Goal: Task Accomplishment & Management: Complete application form

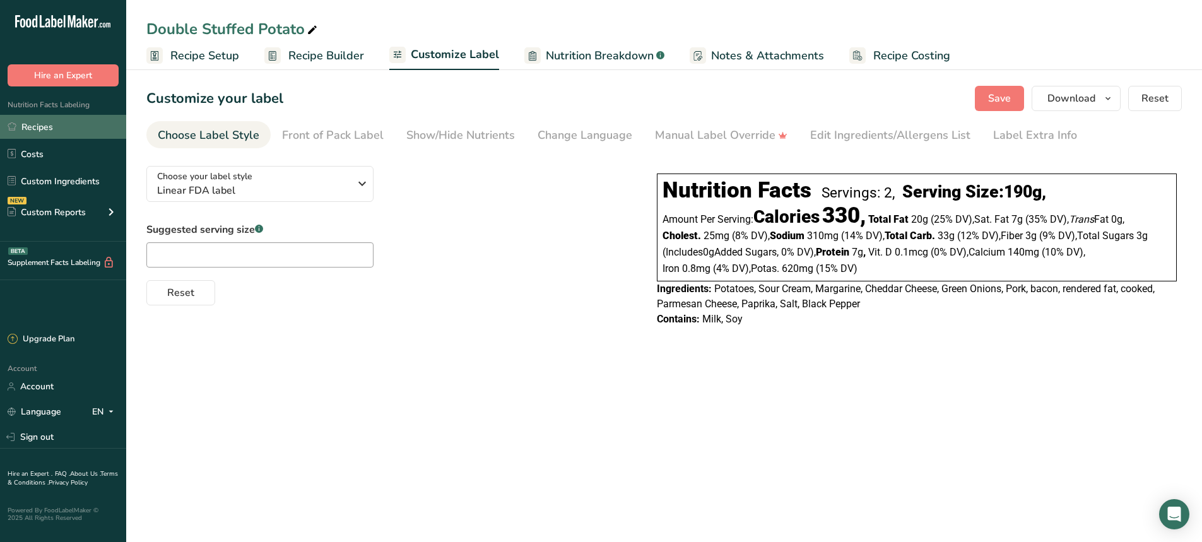
click at [45, 127] on link "Recipes" at bounding box center [63, 127] width 126 height 24
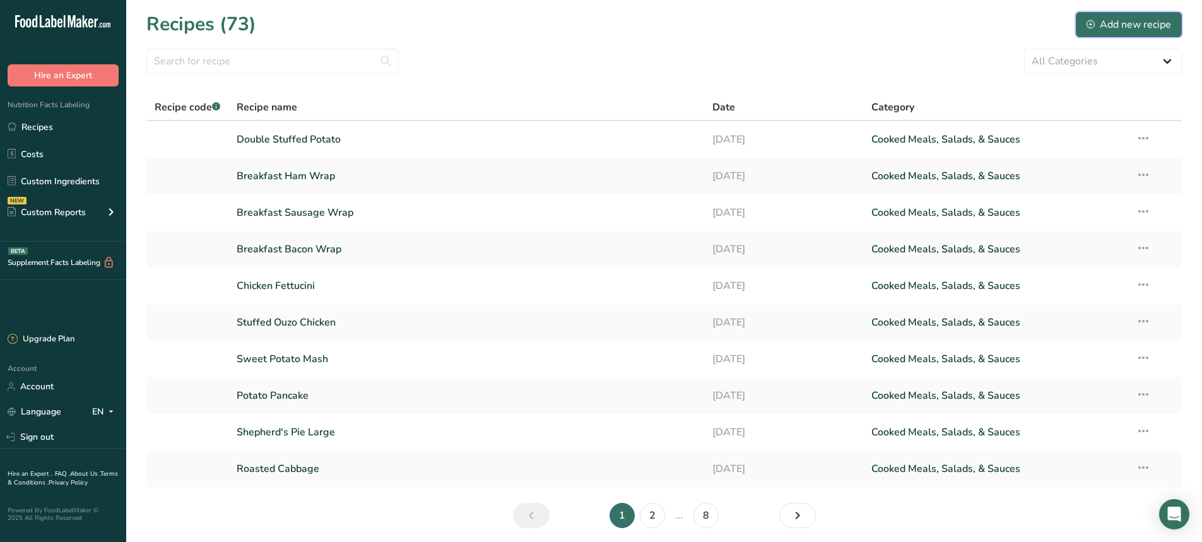
click at [1146, 19] on div "Add new recipe" at bounding box center [1128, 24] width 85 height 15
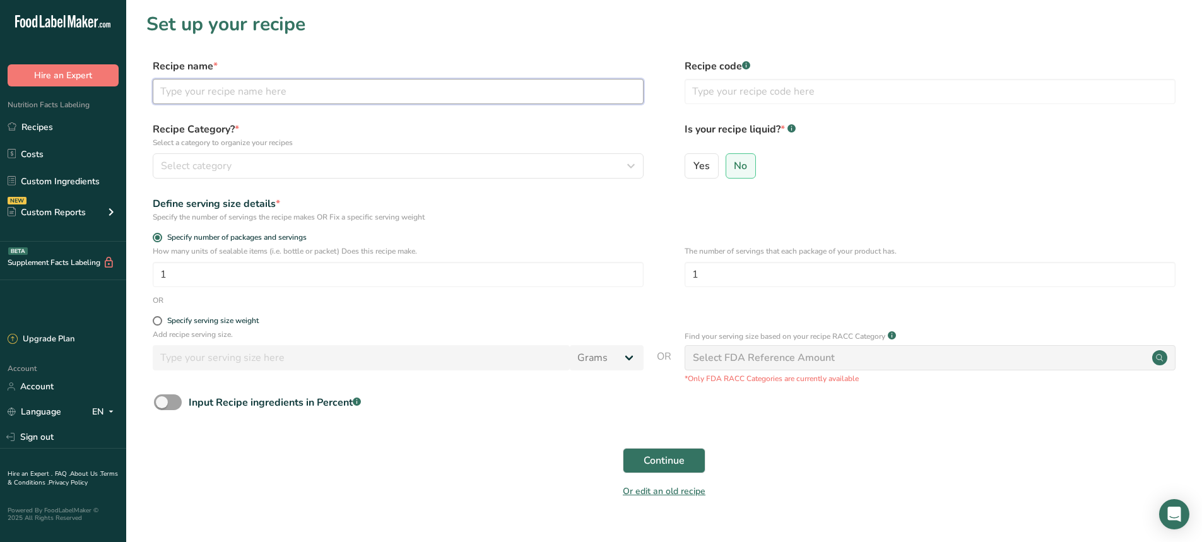
click at [289, 95] on input "text" at bounding box center [398, 91] width 491 height 25
type input "Parmesan Crusted Potato"
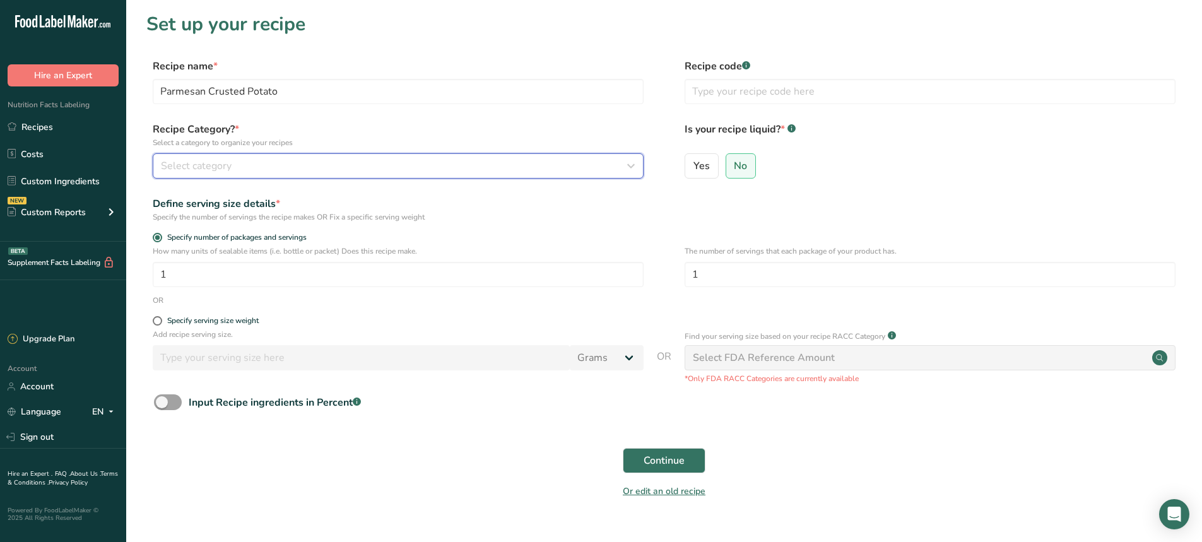
click at [249, 175] on button "Select category" at bounding box center [398, 165] width 491 height 25
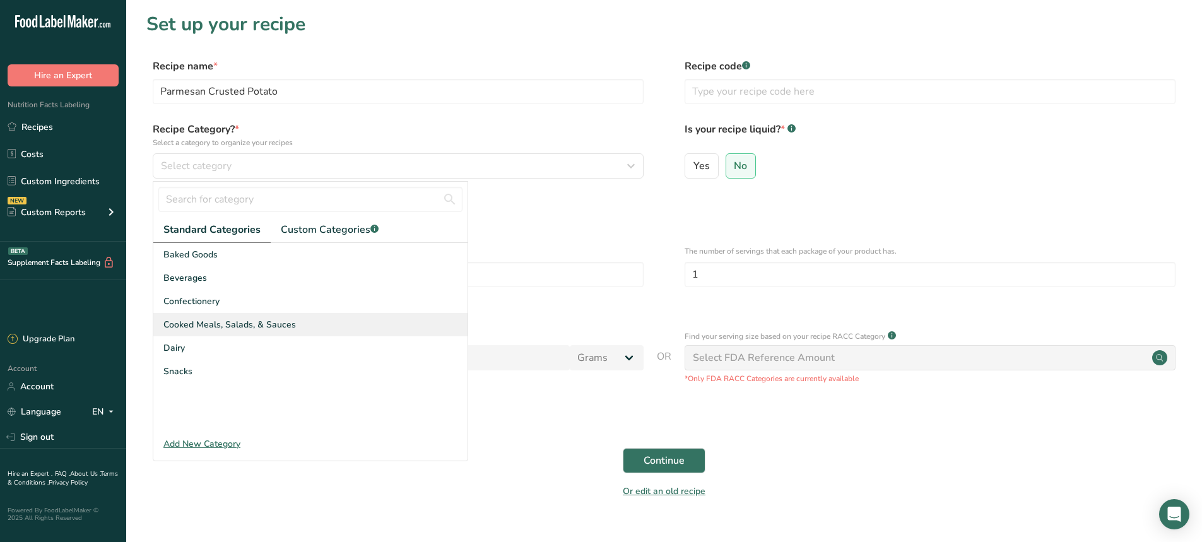
click at [254, 326] on span "Cooked Meals, Salads, & Sauces" at bounding box center [229, 324] width 132 height 13
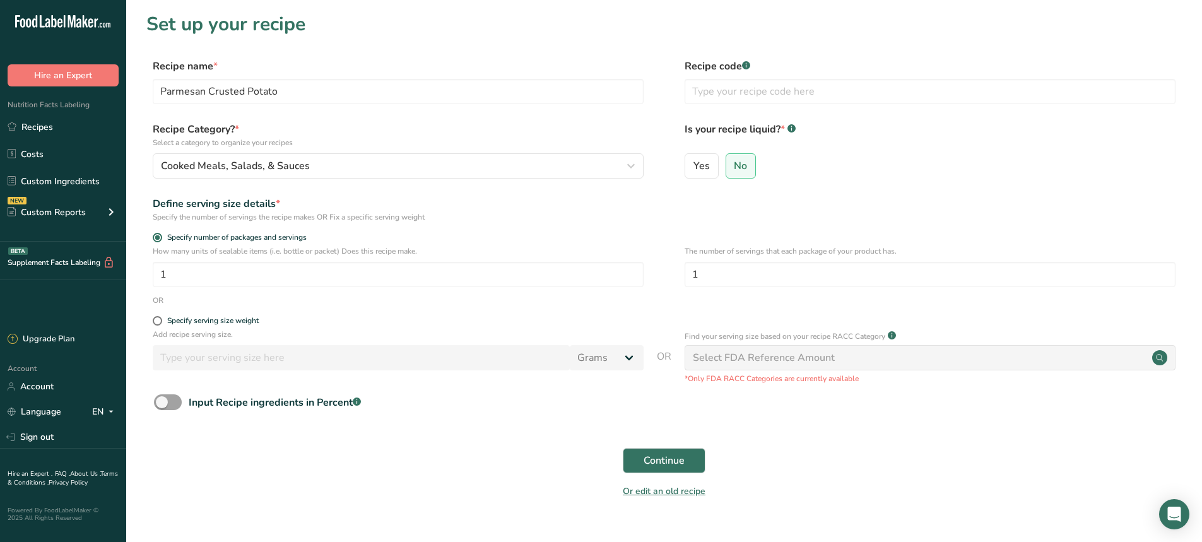
click at [152, 326] on div "Specify serving size weight" at bounding box center [663, 322] width 1035 height 13
click at [154, 324] on span at bounding box center [157, 320] width 9 height 9
click at [154, 324] on input "Specify serving size weight" at bounding box center [157, 321] width 8 height 8
radio input "true"
radio input "false"
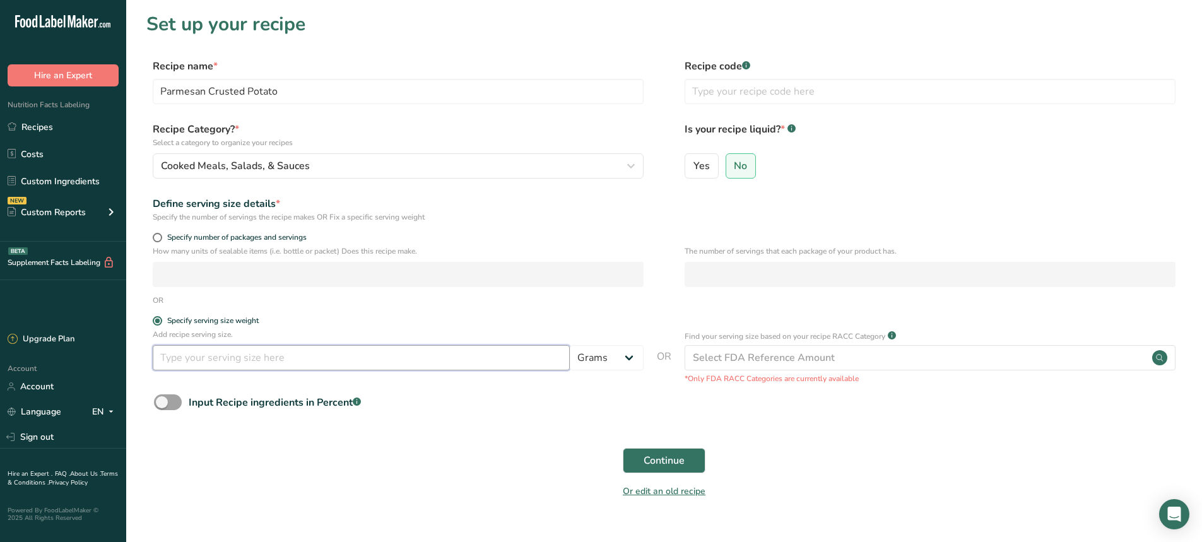
click at [190, 359] on input "number" at bounding box center [361, 357] width 417 height 25
type input "175"
click at [680, 459] on span "Continue" at bounding box center [664, 460] width 41 height 15
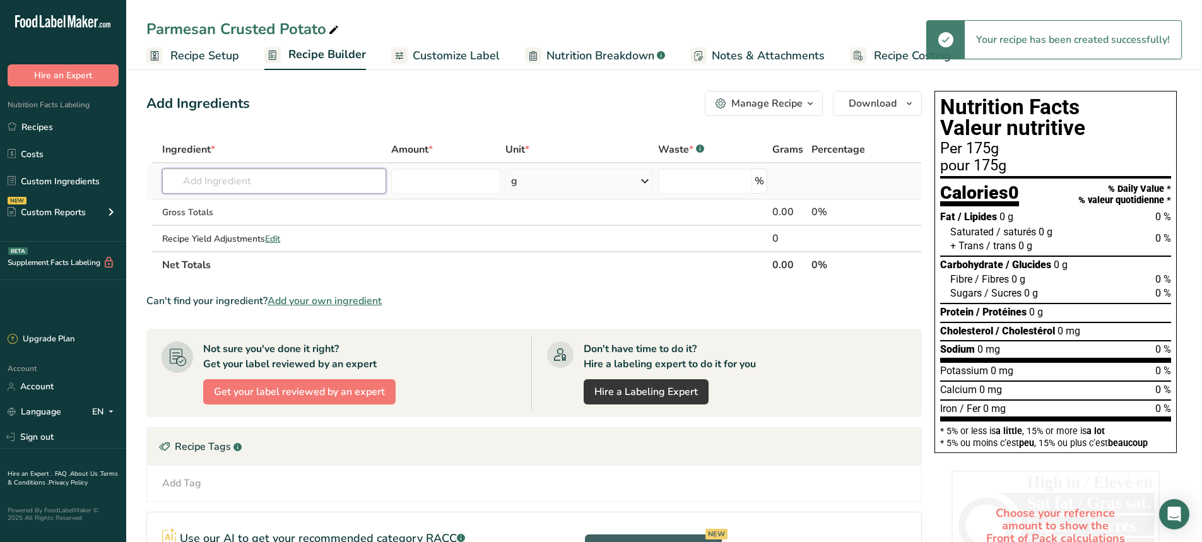
click at [243, 189] on input "text" at bounding box center [274, 180] width 224 height 25
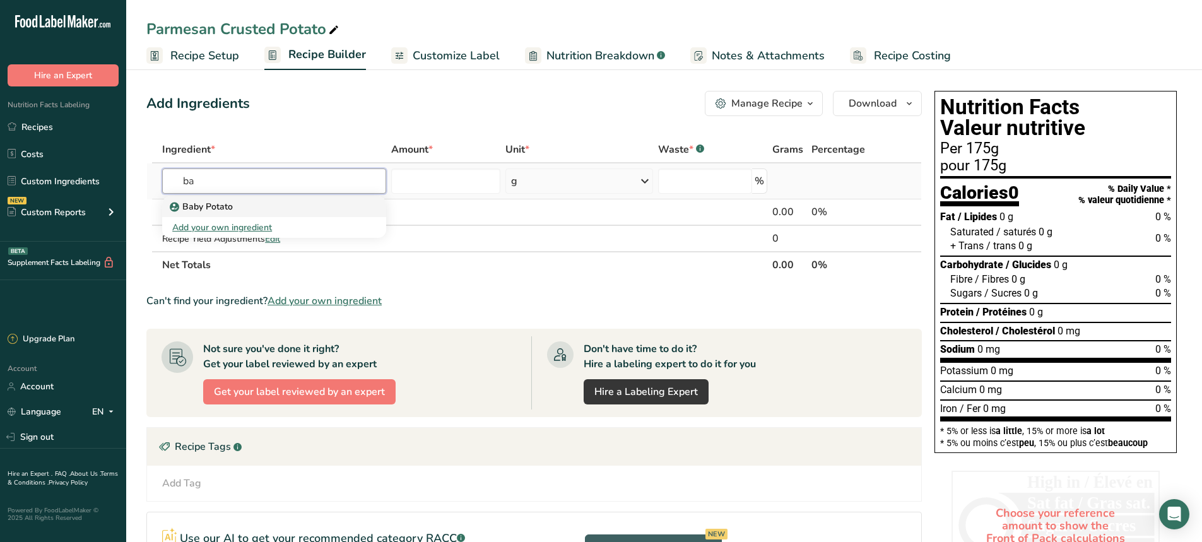
type input "b"
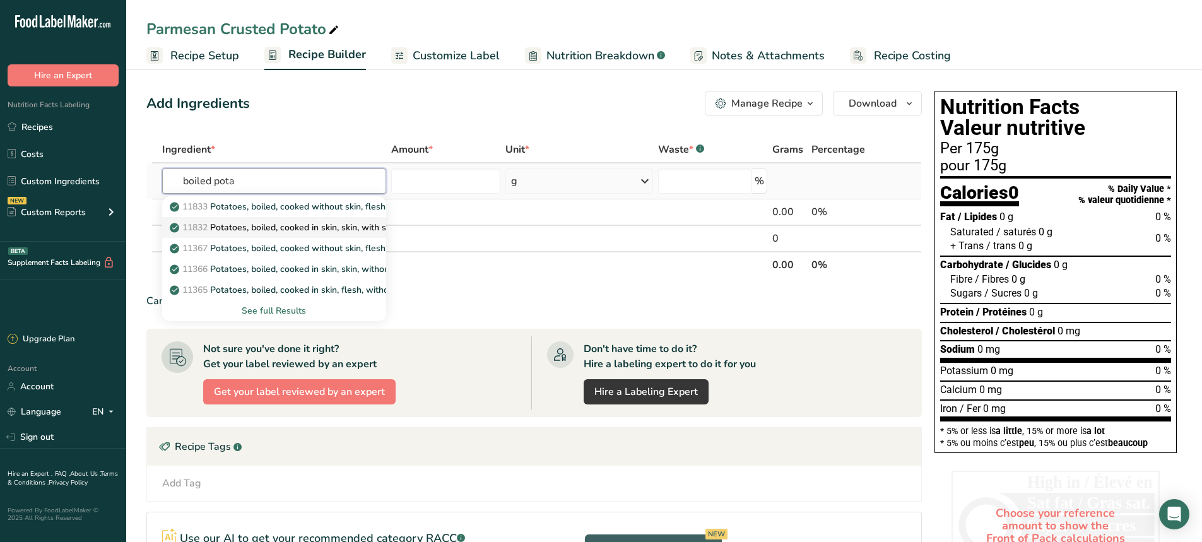
type input "boiled pota"
click at [243, 226] on p "11832 Potatoes, boiled, cooked in skin, skin, with salt" at bounding box center [284, 227] width 225 height 13
type input "Potatoes, boiled, cooked in skin, skin, with salt"
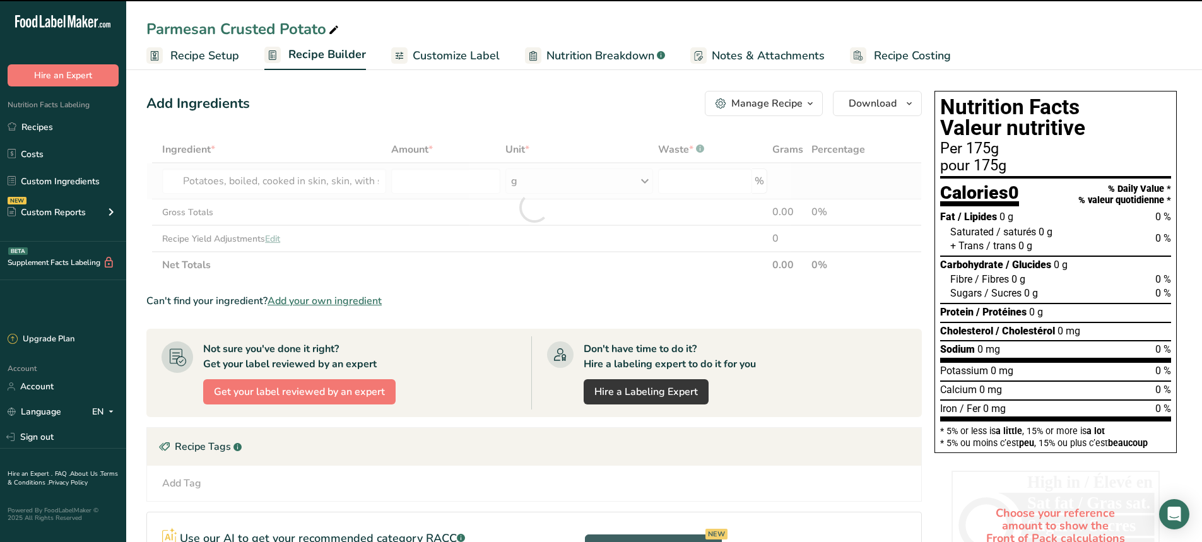
type input "0"
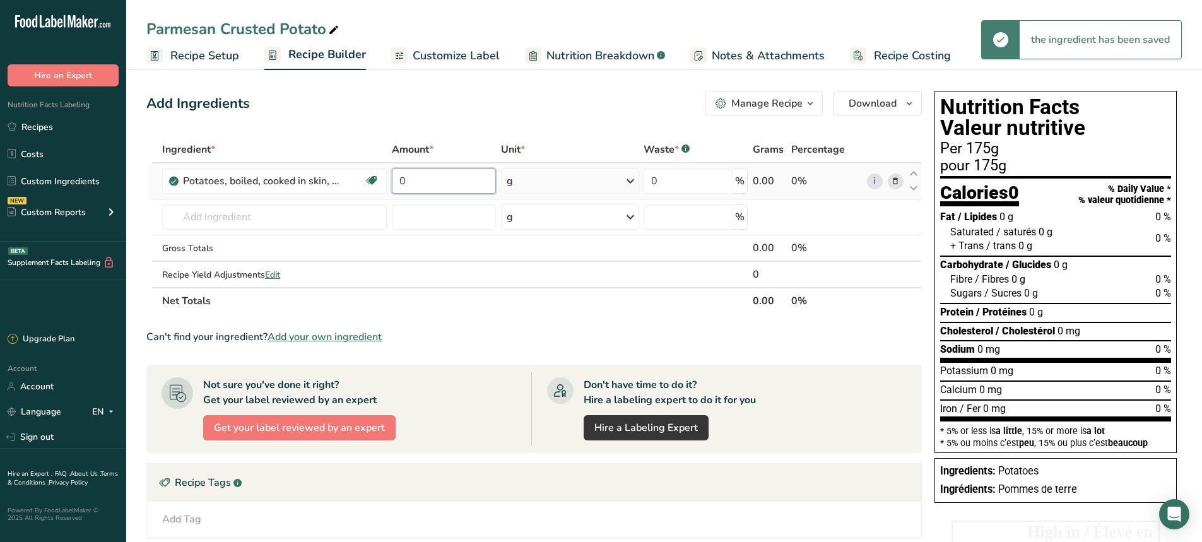
click at [413, 184] on input "0" at bounding box center [444, 180] width 104 height 25
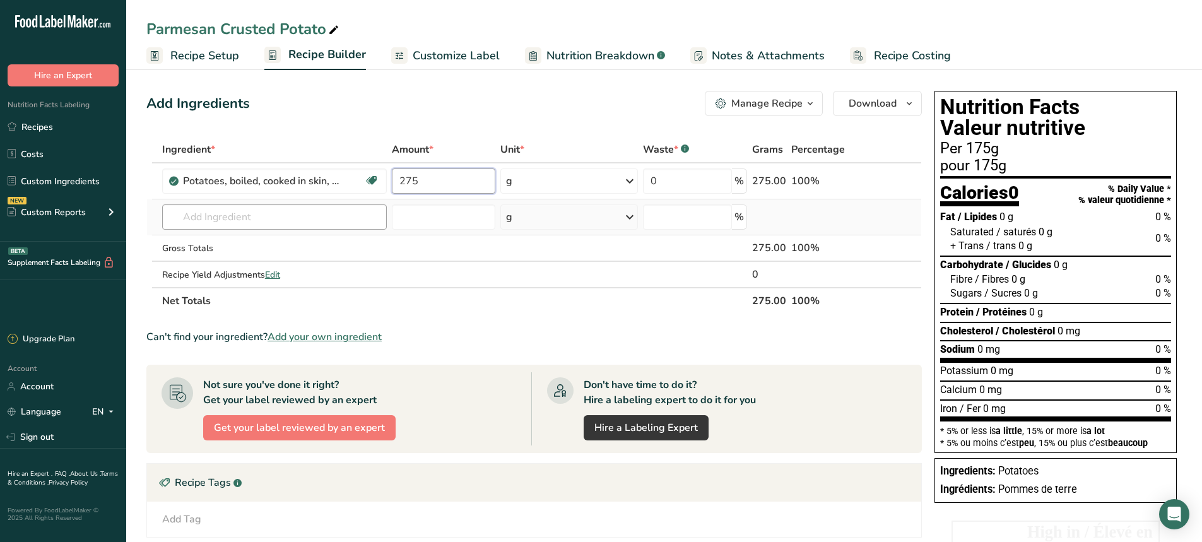
type input "275"
click at [220, 218] on div "Ingredient * Amount * Unit * Waste * .a-a{fill:#347362;}.b-a{fill:#fff;} Grams …" at bounding box center [533, 225] width 775 height 178
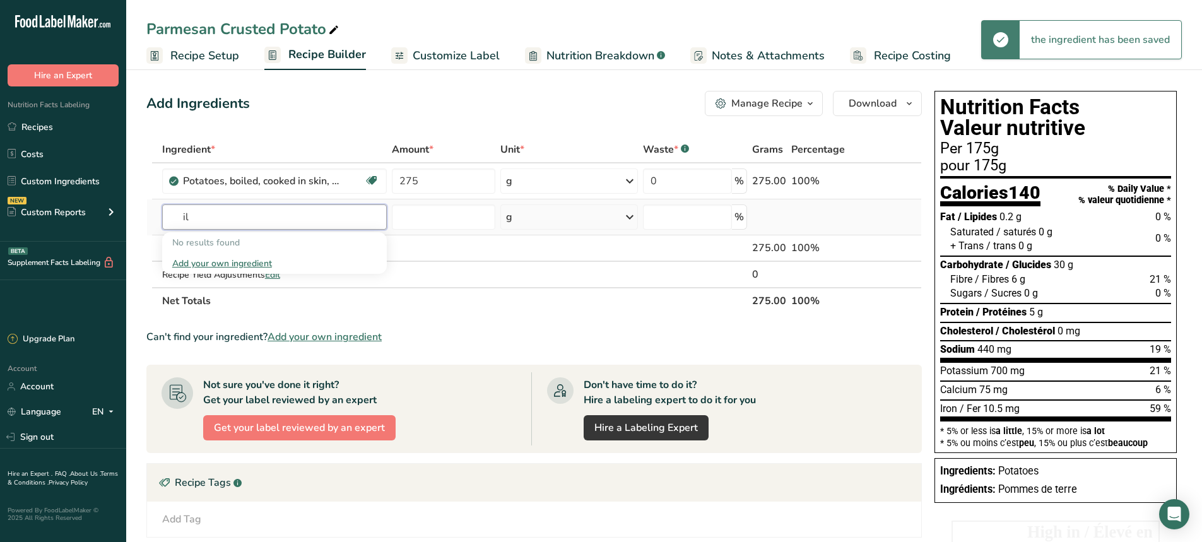
type input "i"
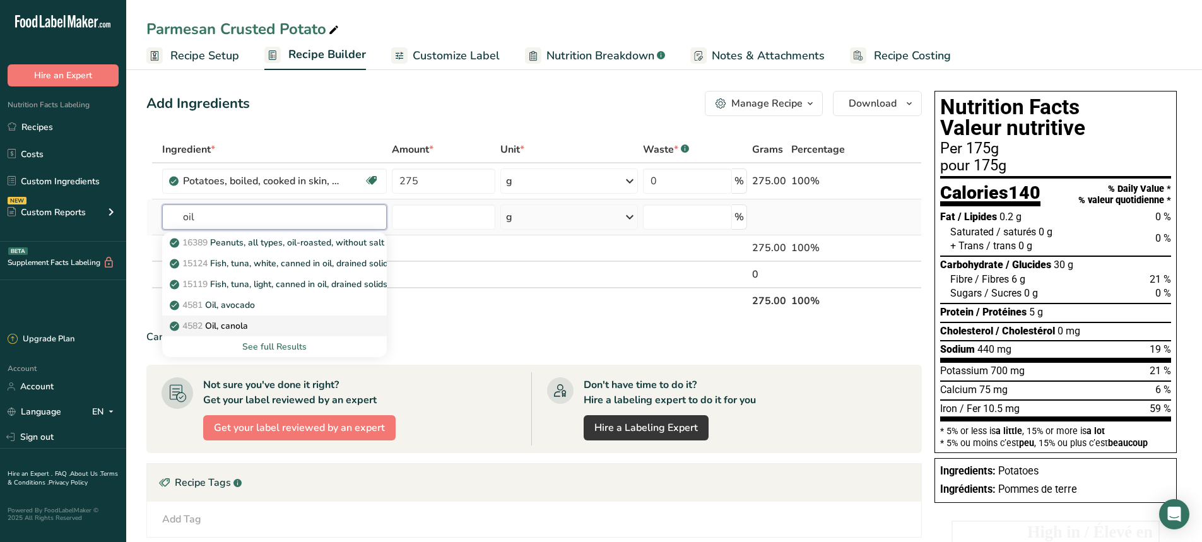
type input "oil"
click at [233, 320] on p "4582 Oil, canola" at bounding box center [210, 325] width 76 height 13
type input "Oil, canola"
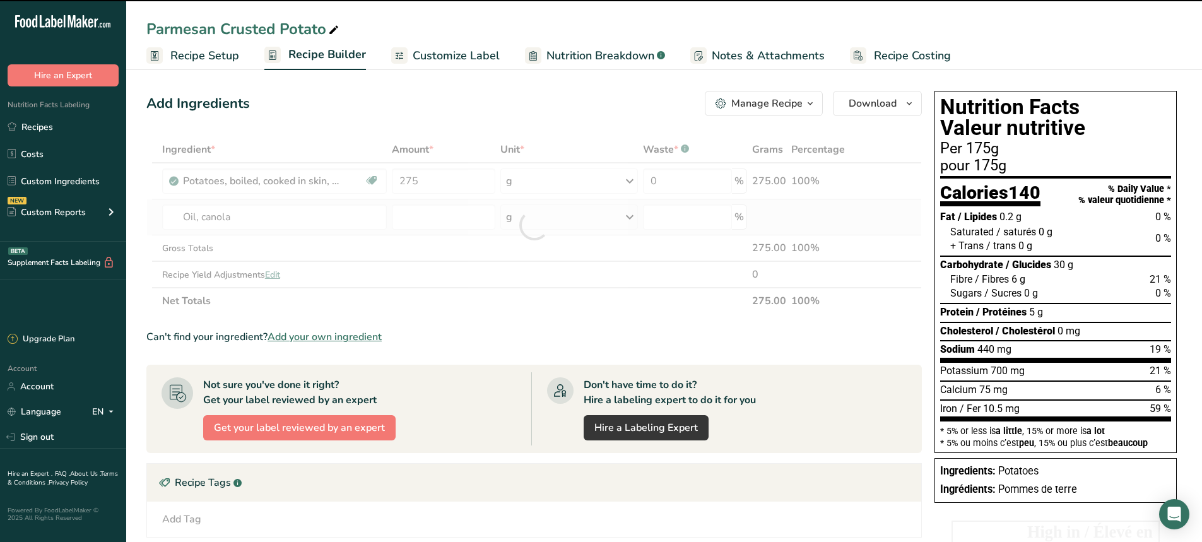
type input "0"
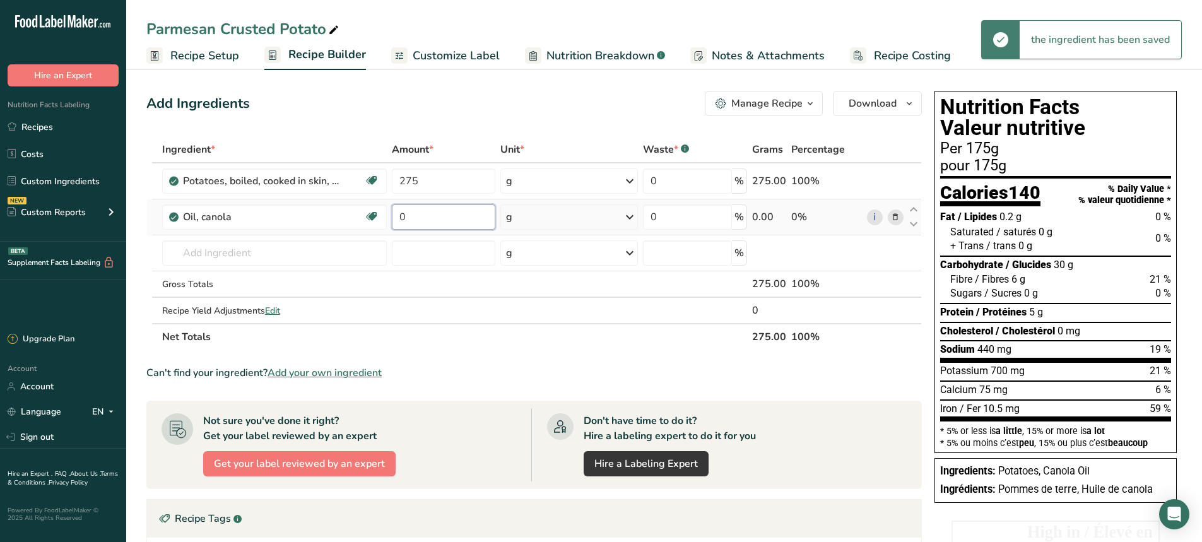
click at [420, 221] on input "0" at bounding box center [444, 216] width 104 height 25
drag, startPoint x: 420, startPoint y: 221, endPoint x: 397, endPoint y: 221, distance: 22.1
click at [397, 221] on input "0" at bounding box center [444, 216] width 104 height 25
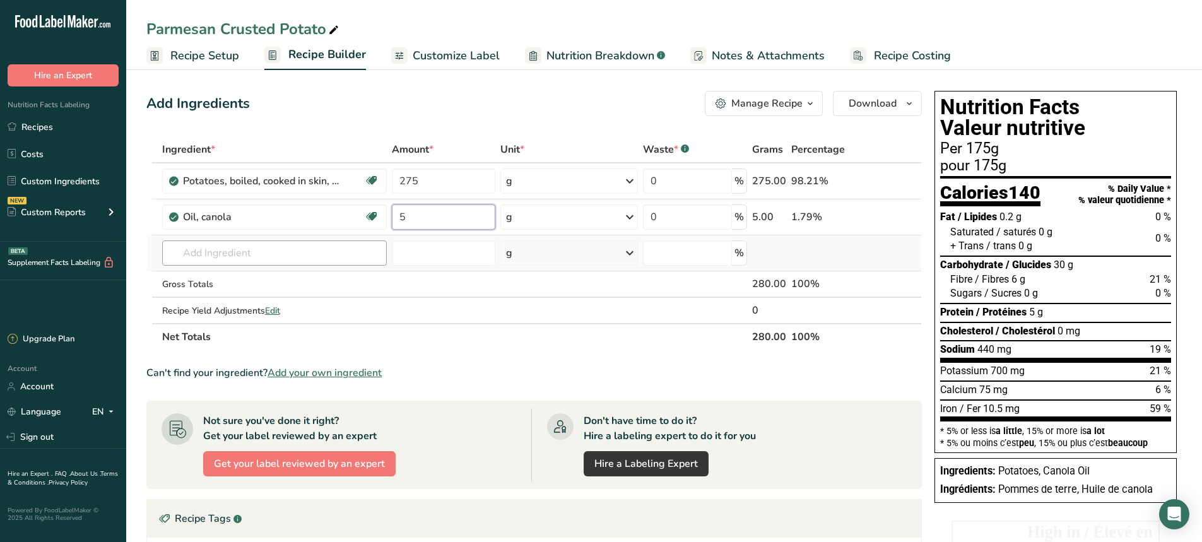
type input "5"
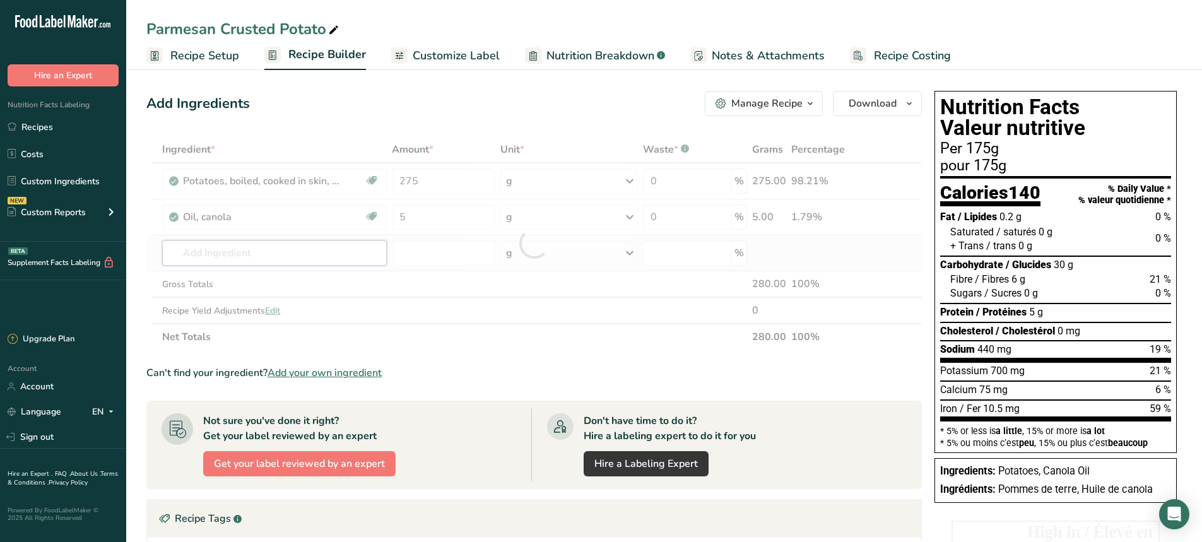
click at [212, 256] on div "Ingredient * Amount * Unit * Waste * .a-a{fill:#347362;}.b-a{fill:#fff;} Grams …" at bounding box center [533, 243] width 775 height 214
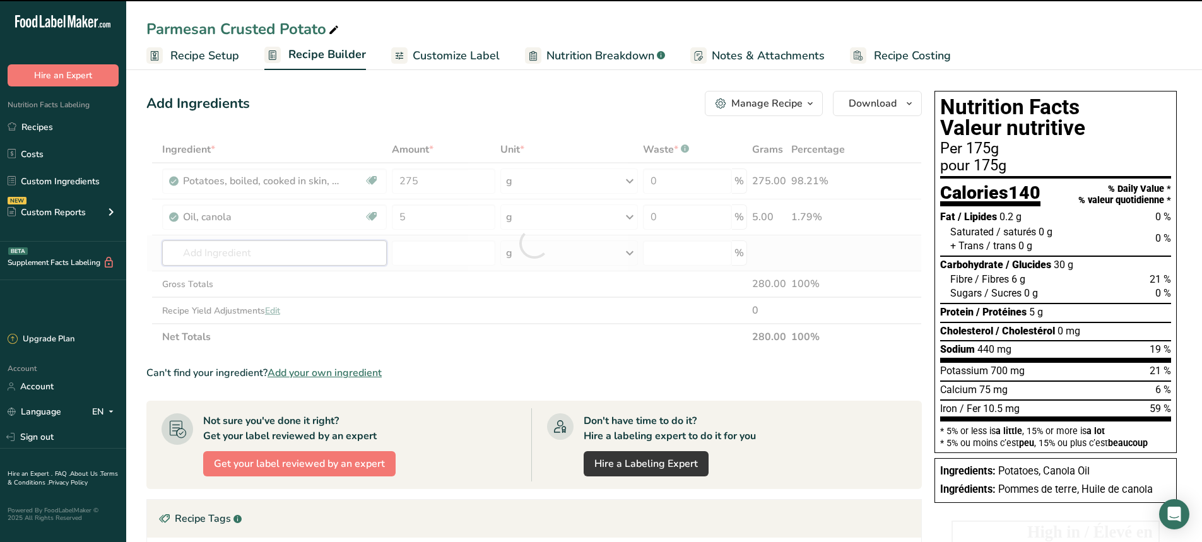
type input "g"
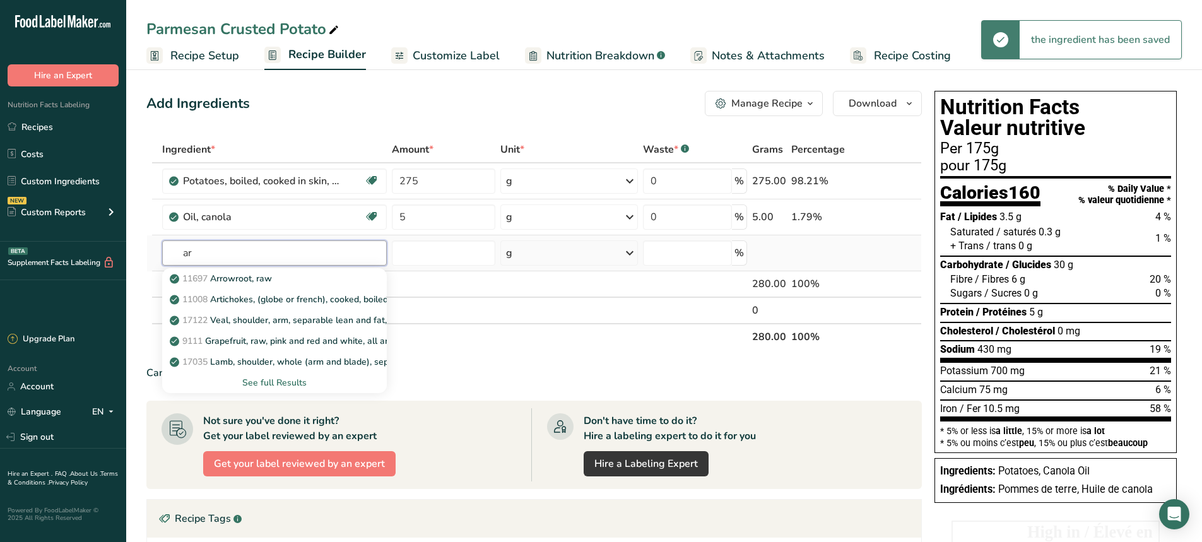
type input "a"
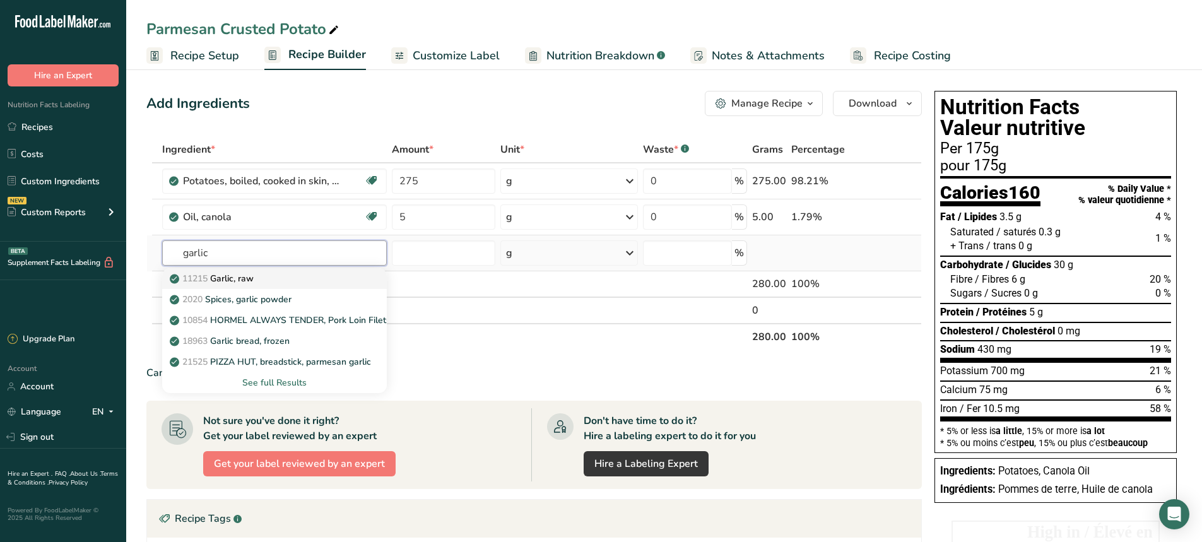
type input "garlic"
click at [233, 277] on p "11215 Garlic, raw" at bounding box center [212, 278] width 81 height 13
type input "Garlic, raw"
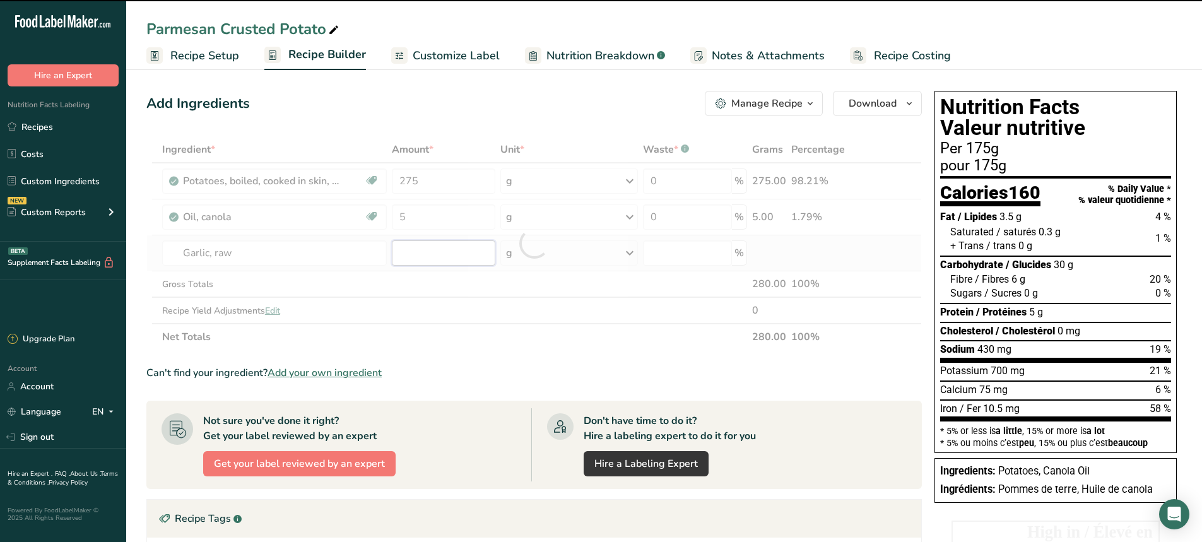
type input "0"
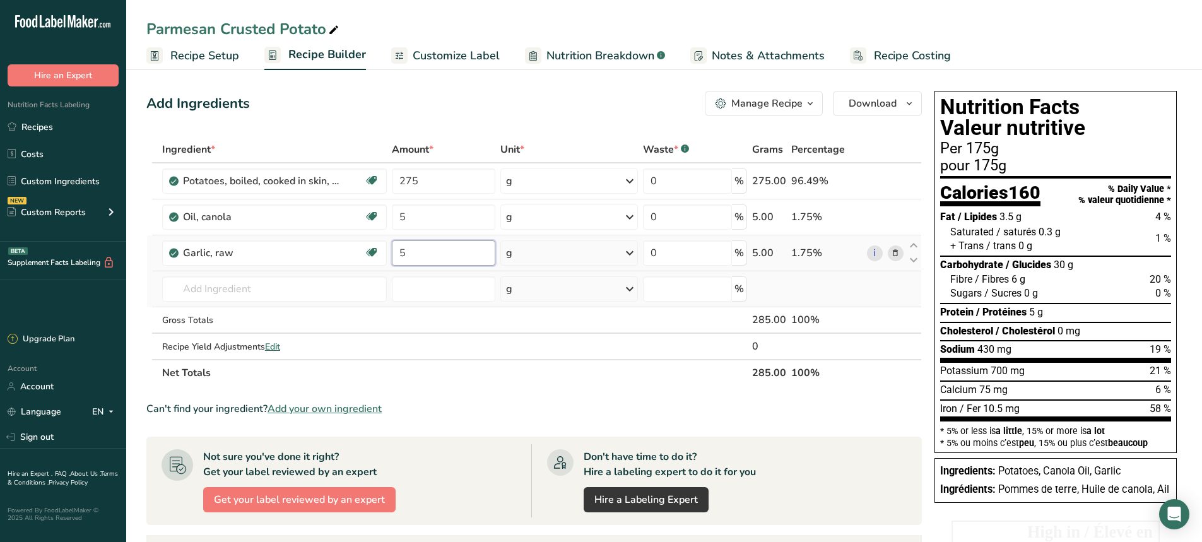
type input "5"
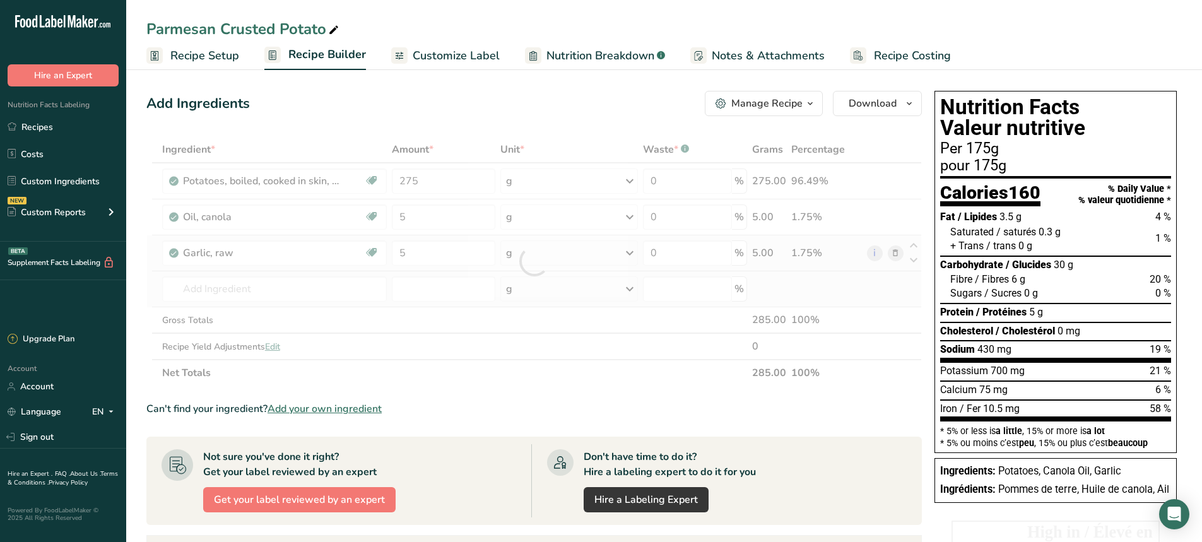
click at [223, 302] on div "Ingredient * Amount * Unit * Waste * .a-a{fill:#347362;}.b-a{fill:#fff;} Grams …" at bounding box center [533, 261] width 775 height 250
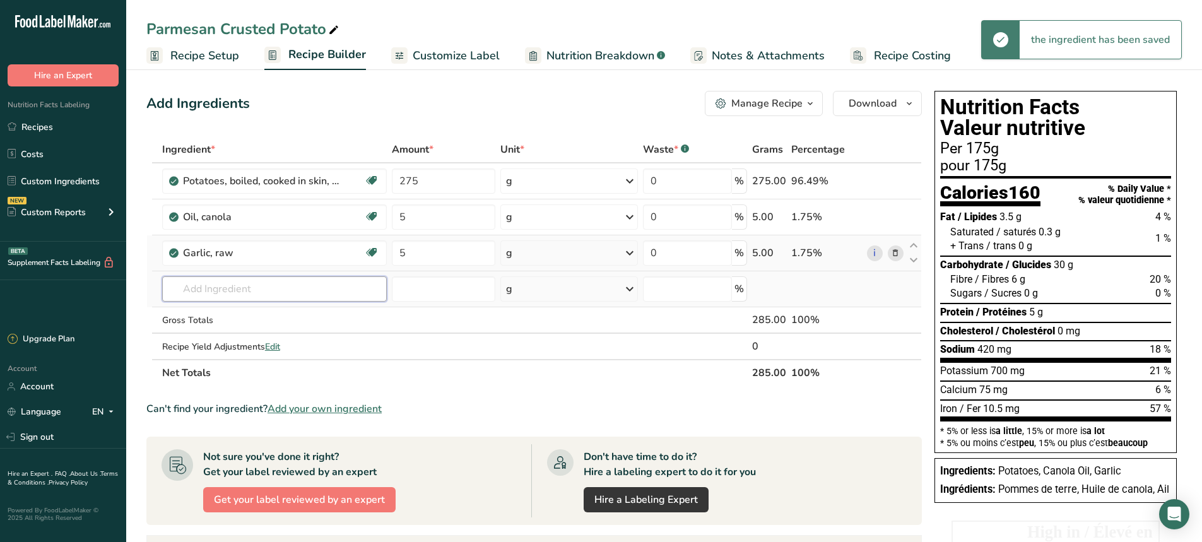
click at [217, 291] on input "text" at bounding box center [274, 288] width 225 height 25
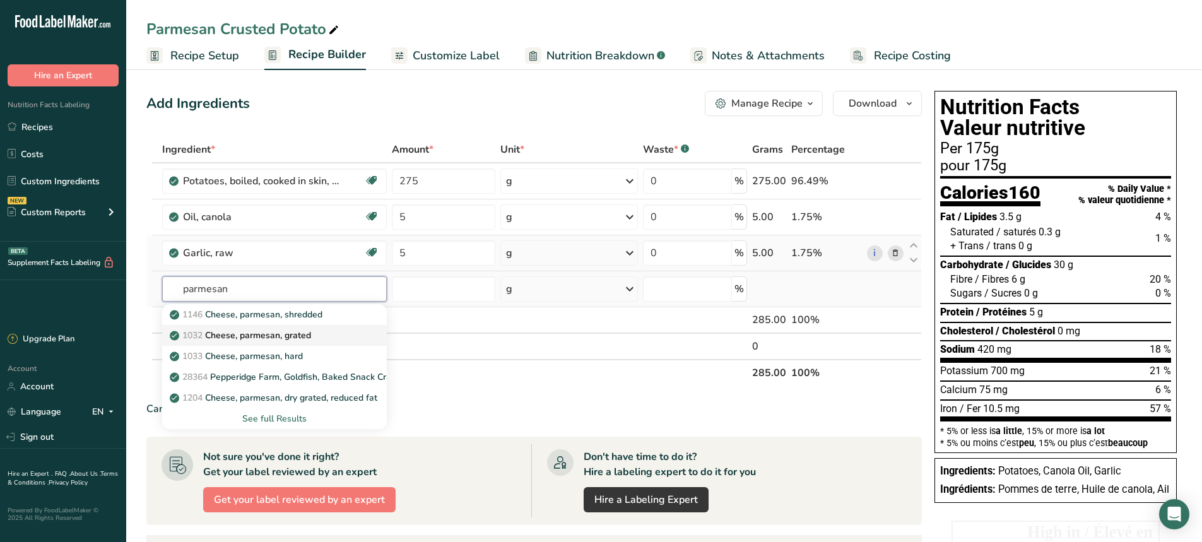
type input "parmesan"
click at [238, 332] on p "1032 Cheese, parmesan, grated" at bounding box center [241, 335] width 139 height 13
type input "Cheese, parmesan, grated"
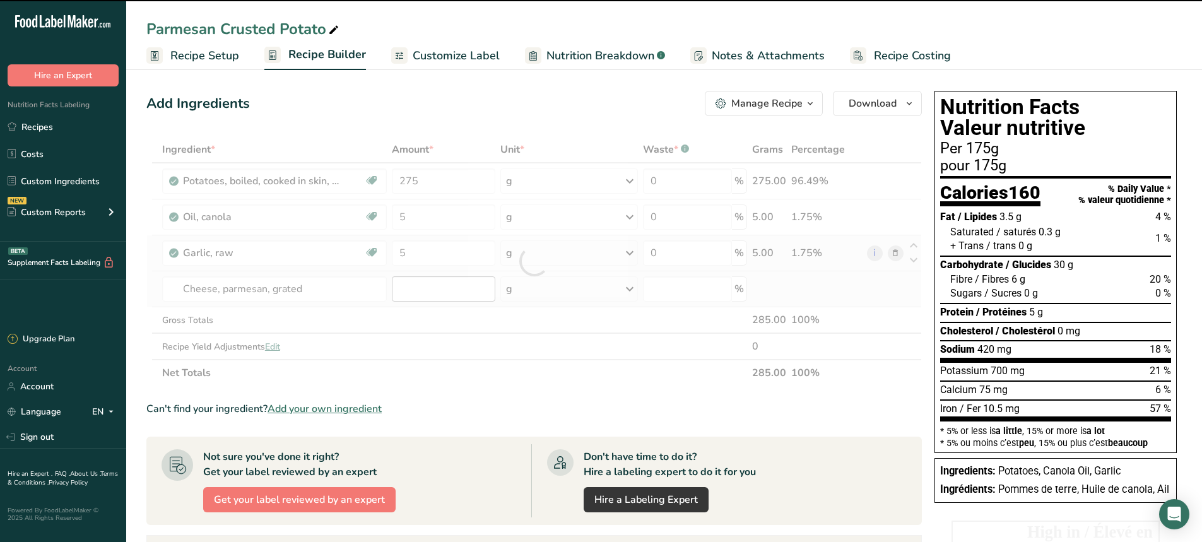
type input "0"
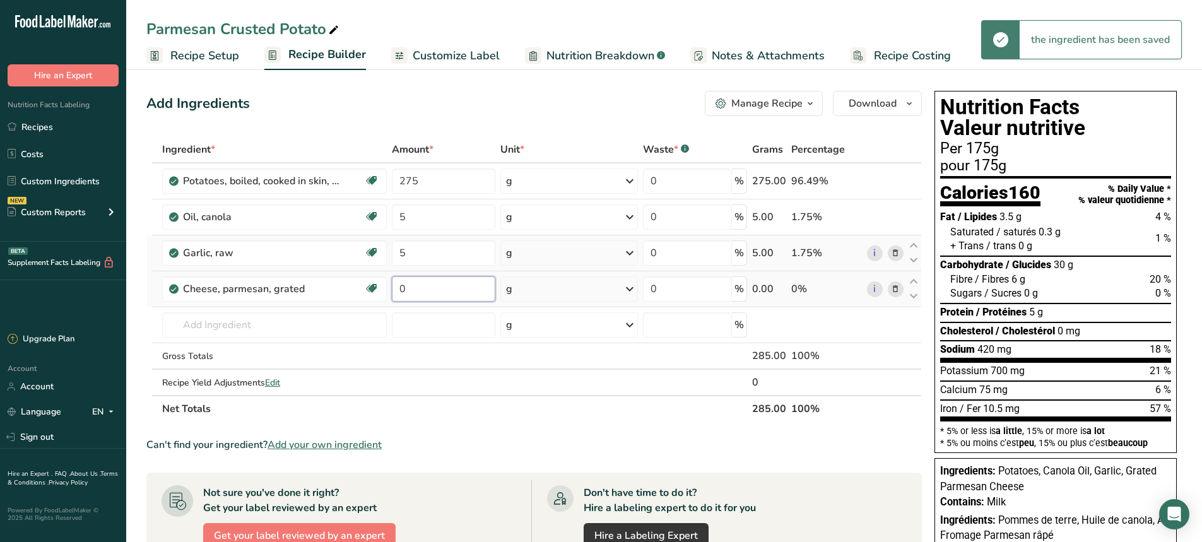
drag, startPoint x: 423, startPoint y: 289, endPoint x: 387, endPoint y: 288, distance: 36.0
click at [387, 288] on tr "Cheese, parmesan, grated Gluten free Vegetarian Soy free 0 g Portions 1 cup 1 t…" at bounding box center [534, 289] width 774 height 36
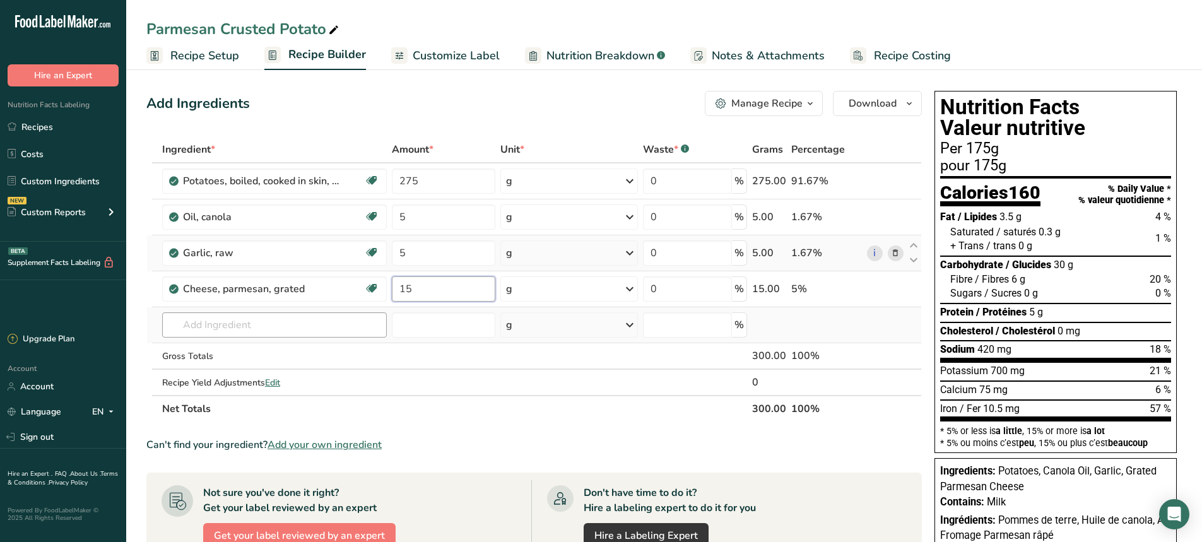
type input "15"
click at [237, 323] on div "Ingredient * Amount * Unit * Waste * .a-a{fill:#347362;}.b-a{fill:#fff;} Grams …" at bounding box center [533, 279] width 775 height 286
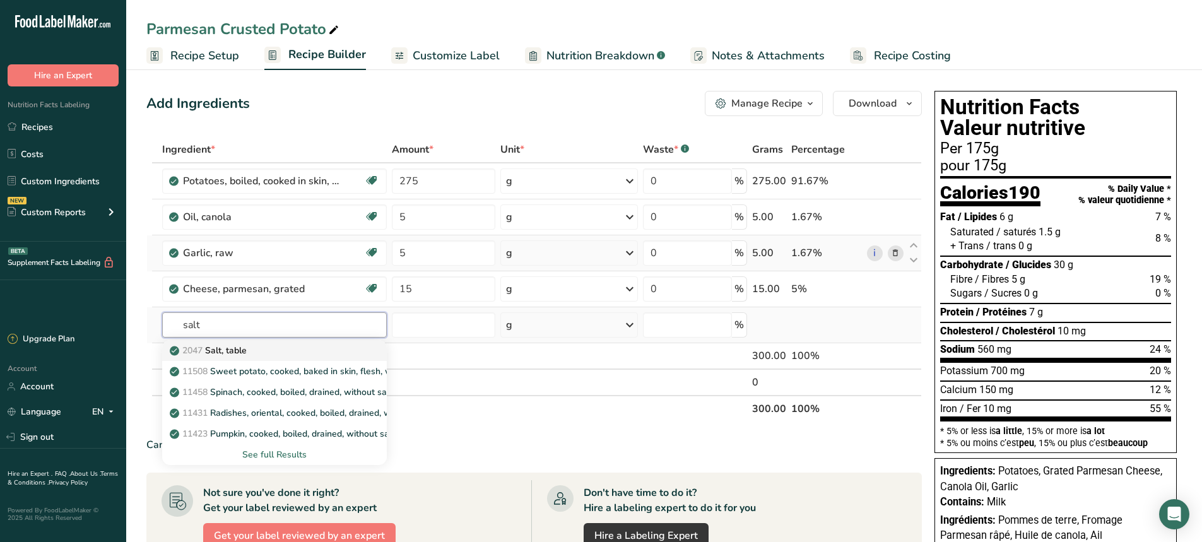
type input "salt"
click at [211, 357] on link "2047 Salt, table" at bounding box center [274, 350] width 225 height 21
type input "Salt, table"
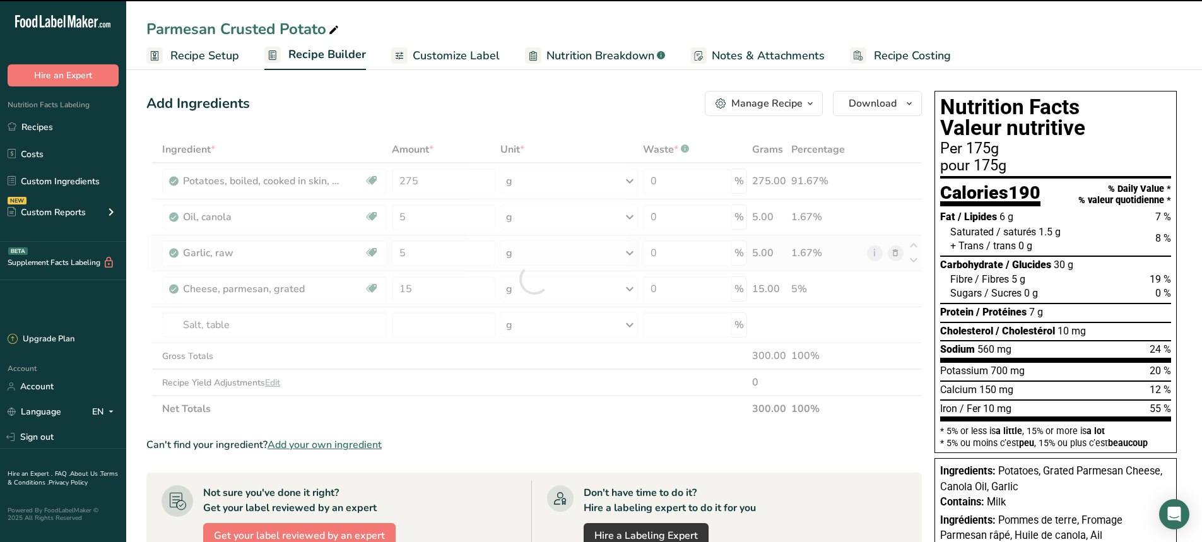
type input "0"
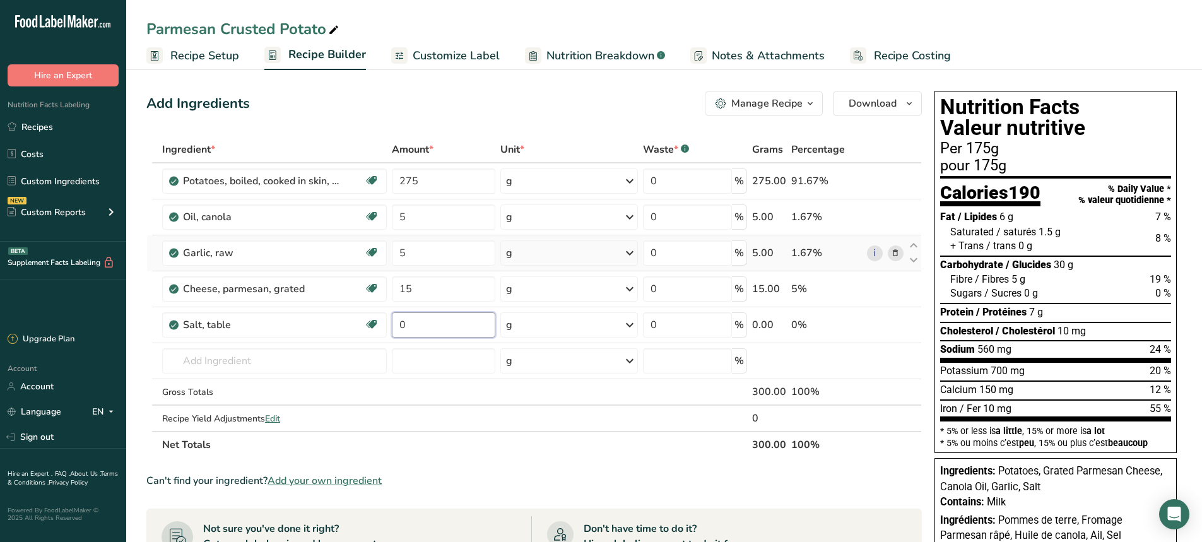
click at [417, 322] on input "0" at bounding box center [444, 324] width 104 height 25
type input "0.5"
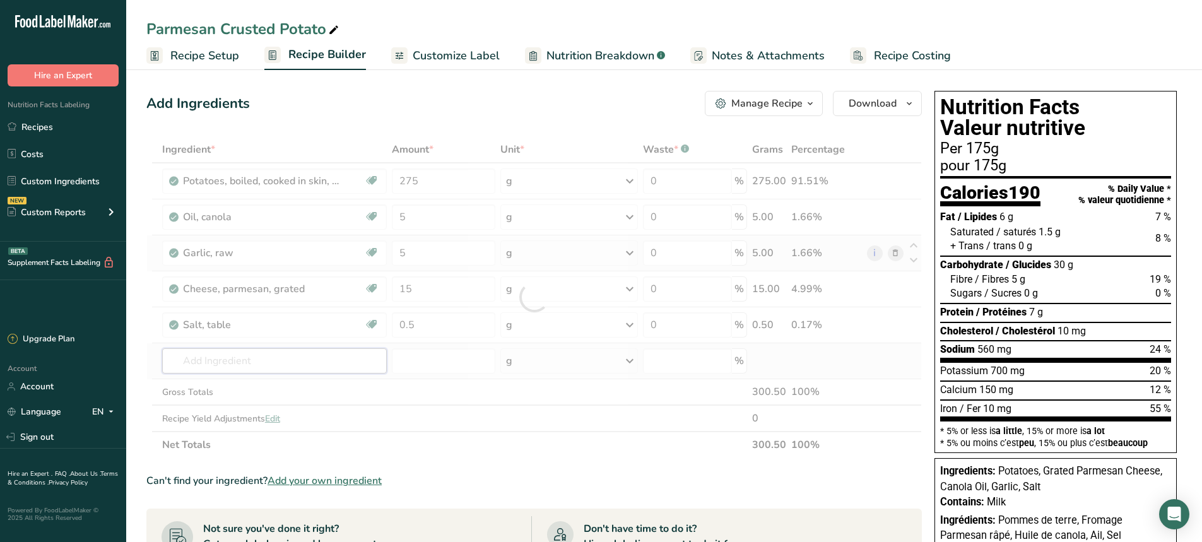
click at [274, 356] on div "Ingredient * Amount * Unit * Waste * .a-a{fill:#347362;}.b-a{fill:#fff;} Grams …" at bounding box center [533, 297] width 775 height 322
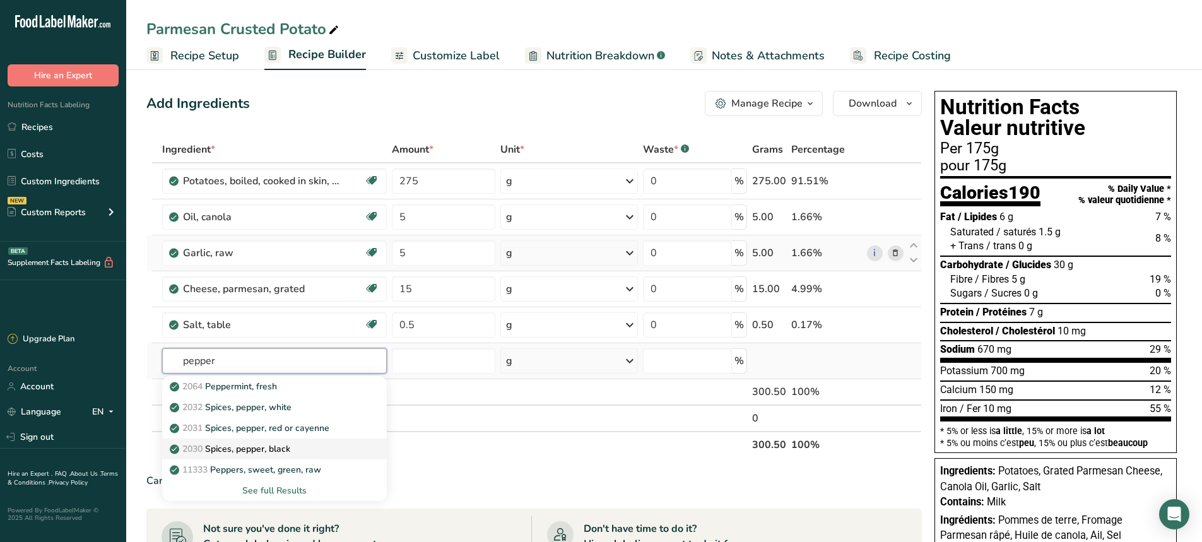
type input "pepper"
click at [247, 453] on p "2030 Spices, pepper, black" at bounding box center [231, 448] width 118 height 13
type input "Spices, pepper, black"
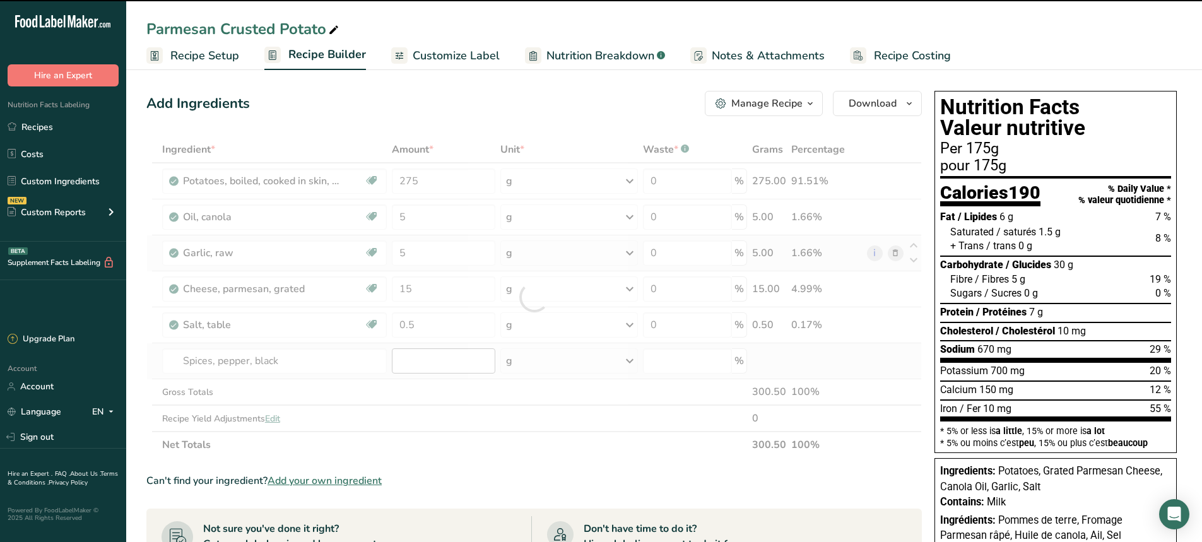
type input "0"
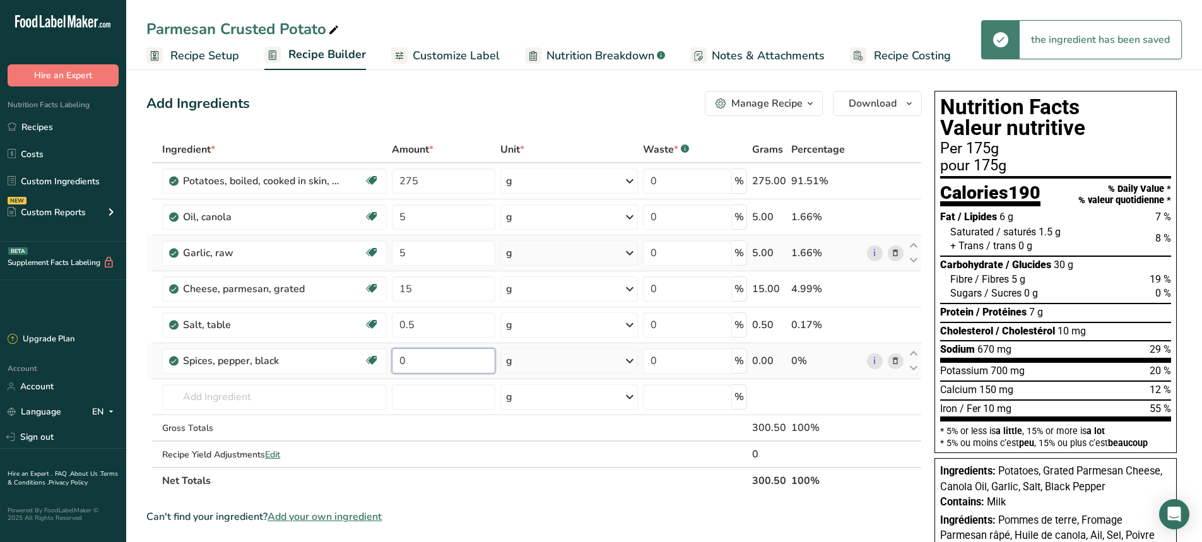
click at [418, 362] on input "0" at bounding box center [444, 360] width 104 height 25
drag, startPoint x: 417, startPoint y: 362, endPoint x: 405, endPoint y: 362, distance: 12.0
click at [405, 362] on input "0" at bounding box center [444, 360] width 104 height 25
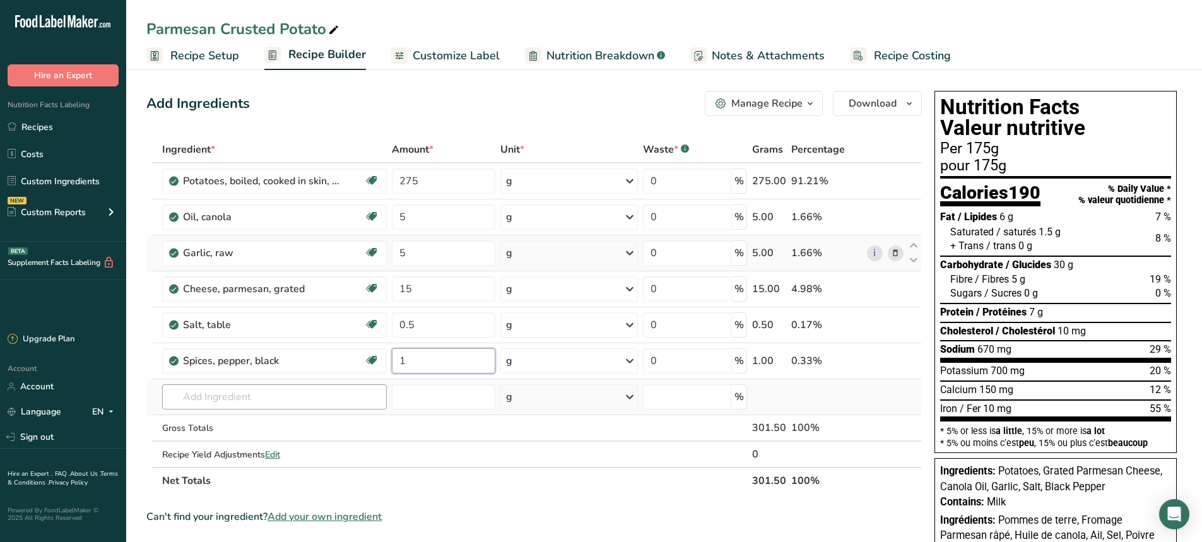
type input "1"
click at [272, 401] on div "Ingredient * Amount * Unit * Waste * .a-a{fill:#347362;}.b-a{fill:#fff;} Grams …" at bounding box center [533, 315] width 775 height 358
click at [425, 324] on input "0.5" at bounding box center [444, 324] width 104 height 25
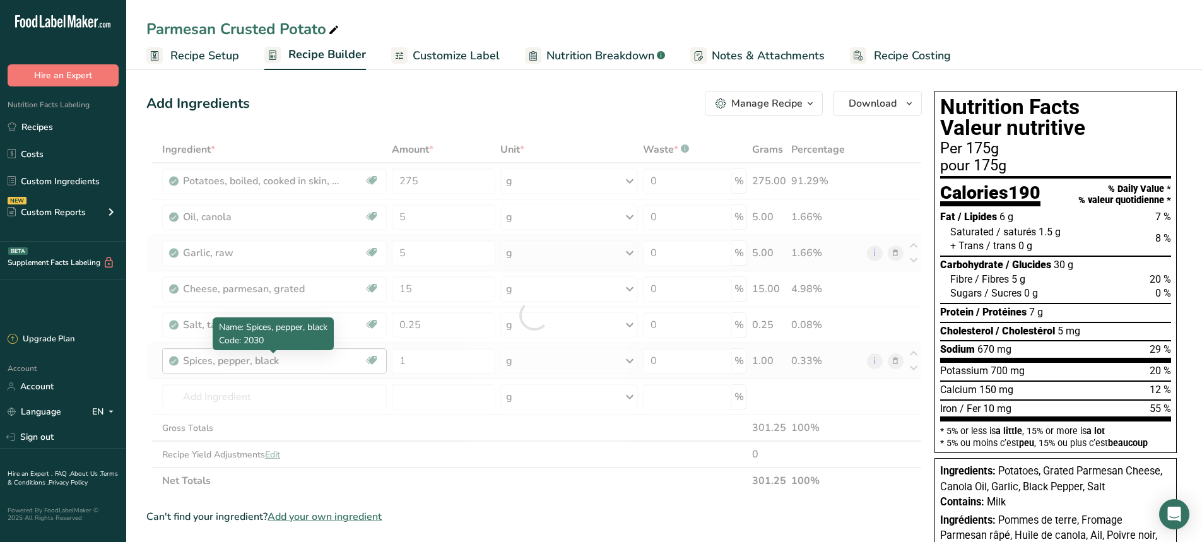
click at [300, 365] on div "Ingredient * Amount * Unit * Waste * .a-a{fill:#347362;}.b-a{fill:#fff;} Grams …" at bounding box center [533, 315] width 775 height 358
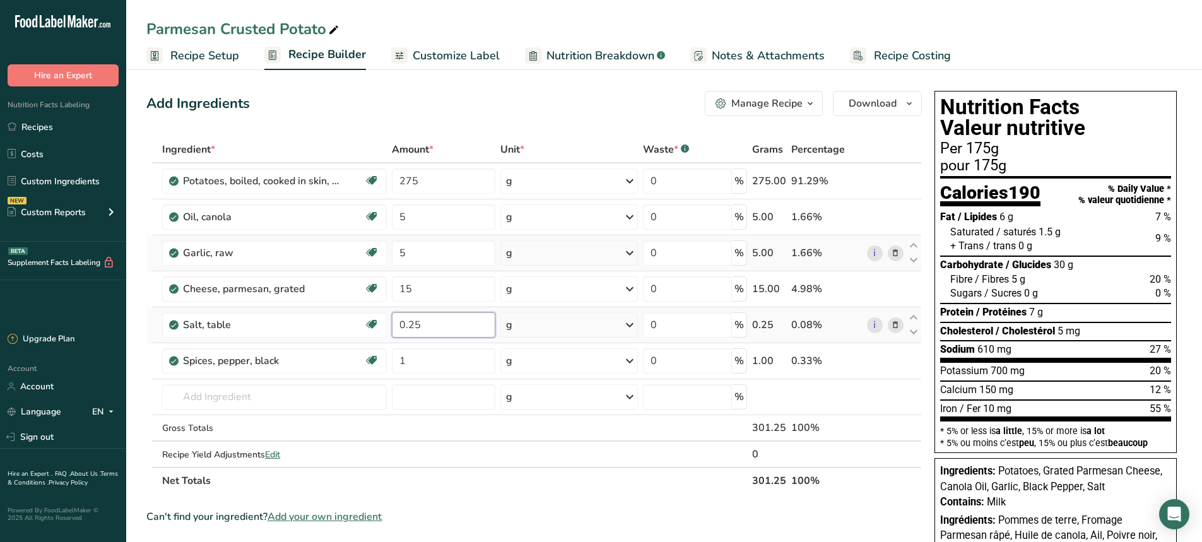
click at [427, 324] on input "0.25" at bounding box center [444, 324] width 104 height 25
type input "0.1"
click at [269, 326] on div "Ingredient * Amount * Unit * Waste * .a-a{fill:#347362;}.b-a{fill:#fff;} Grams …" at bounding box center [533, 315] width 775 height 358
click at [421, 180] on input "275" at bounding box center [444, 180] width 104 height 25
type input "2"
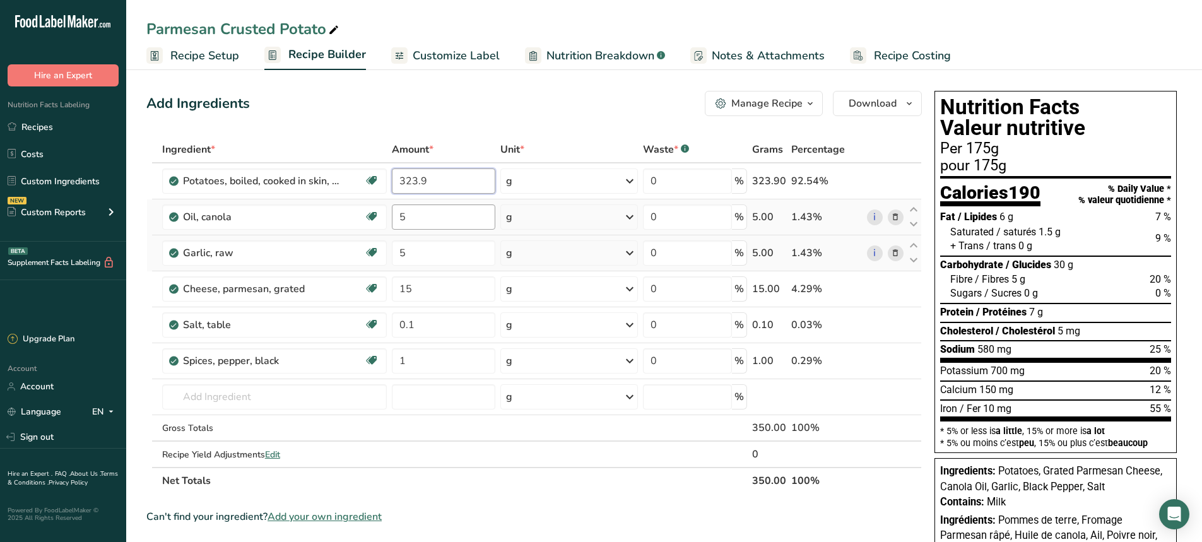
type input "323.9"
click at [413, 218] on div "Ingredient * Amount * Unit * Waste * .a-a{fill:#347362;}.b-a{fill:#fff;} Grams …" at bounding box center [533, 315] width 775 height 358
click at [596, 52] on span "Nutrition Breakdown" at bounding box center [600, 55] width 108 height 17
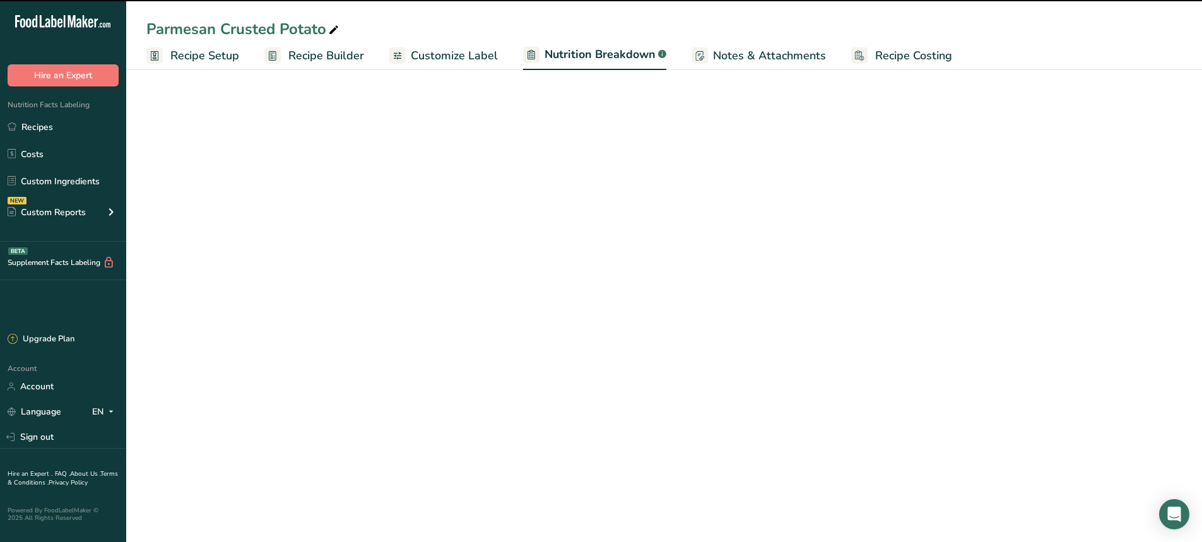
select select "Calories"
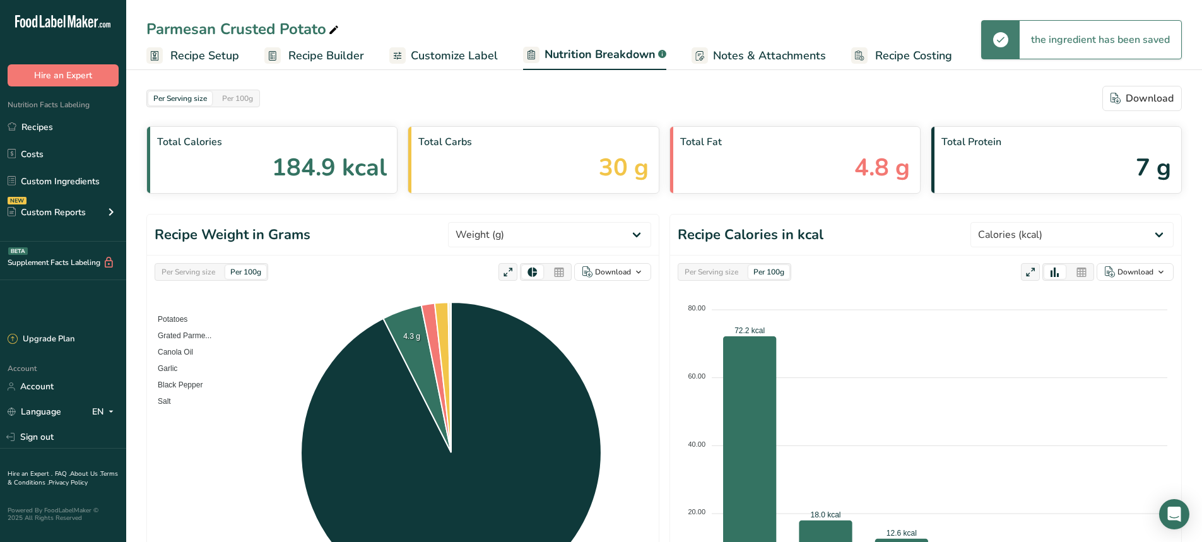
click at [453, 59] on span "Customize Label" at bounding box center [454, 55] width 87 height 17
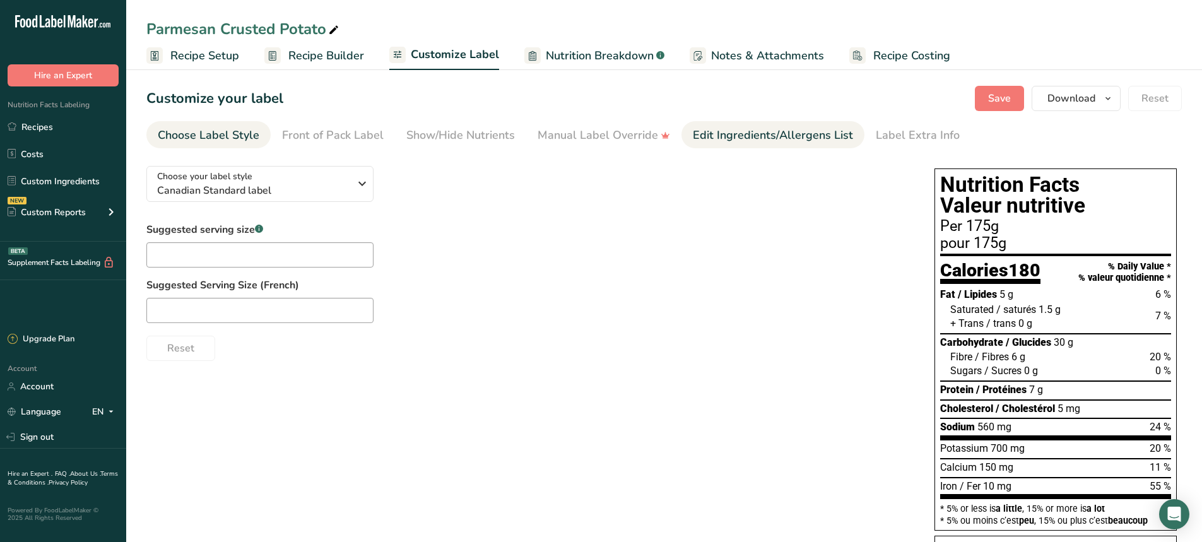
click at [767, 143] on div "Edit Ingredients/Allergens List" at bounding box center [773, 135] width 160 height 17
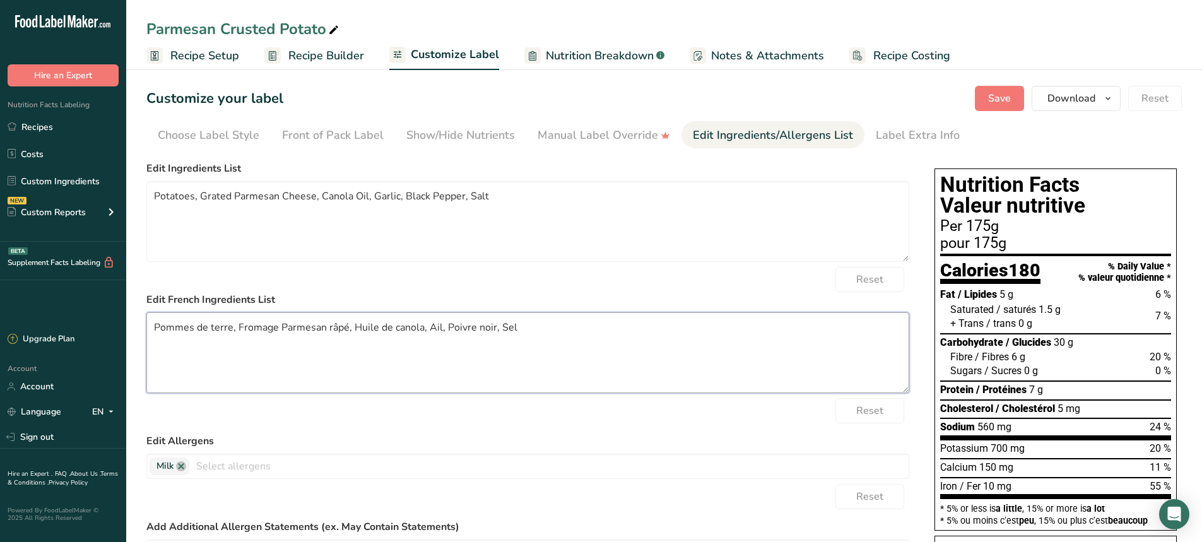
drag, startPoint x: 149, startPoint y: 326, endPoint x: 795, endPoint y: 378, distance: 648.1
click at [795, 378] on textarea "Pommes de terre, Fromage Parmesan râpé, Huile de canola, Ail, Poivre noir, Sel" at bounding box center [527, 352] width 763 height 81
click at [235, 193] on textarea "Potatoes, Grated Parmesan Cheese, Canola Oil, Garlic, Black Pepper, Salt" at bounding box center [527, 221] width 763 height 81
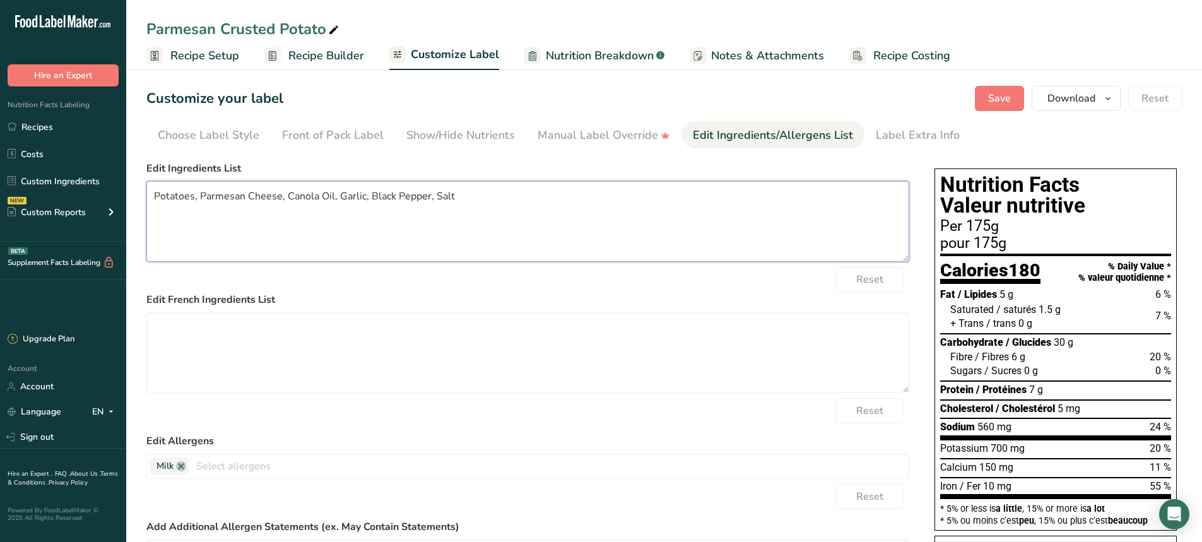
type textarea "Potatoes, Parmesan Cheese, Canola Oil, Garlic, Black Pepper, Salt"
drag, startPoint x: 155, startPoint y: 194, endPoint x: 557, endPoint y: 213, distance: 402.3
click at [557, 213] on textarea "Potatoes, Parmesan Cheese, Canola Oil, Garlic, Black Pepper, Salt" at bounding box center [527, 221] width 763 height 81
drag, startPoint x: 204, startPoint y: 136, endPoint x: 215, endPoint y: 141, distance: 11.0
click at [204, 136] on div "Choose Label Style" at bounding box center [209, 135] width 102 height 17
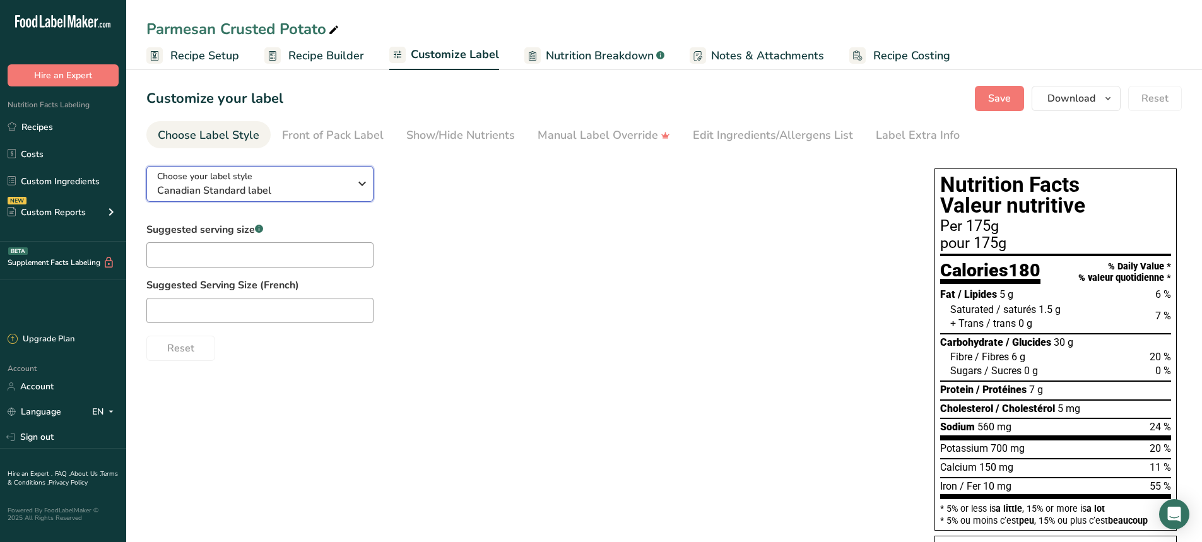
click at [233, 180] on span "Choose your label style" at bounding box center [204, 176] width 95 height 13
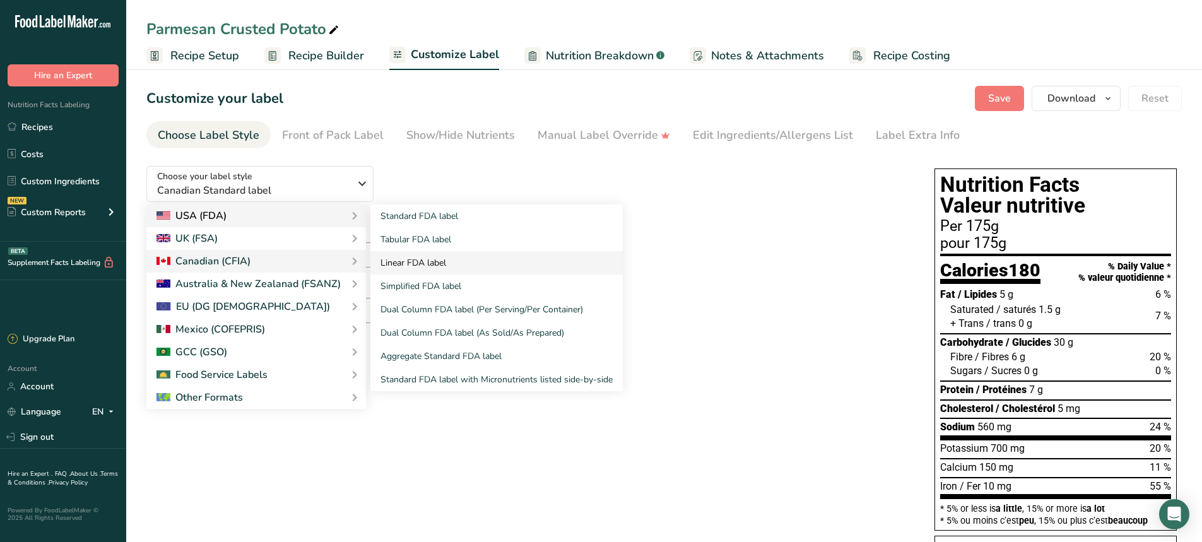
click at [411, 259] on link "Linear FDA label" at bounding box center [496, 262] width 252 height 23
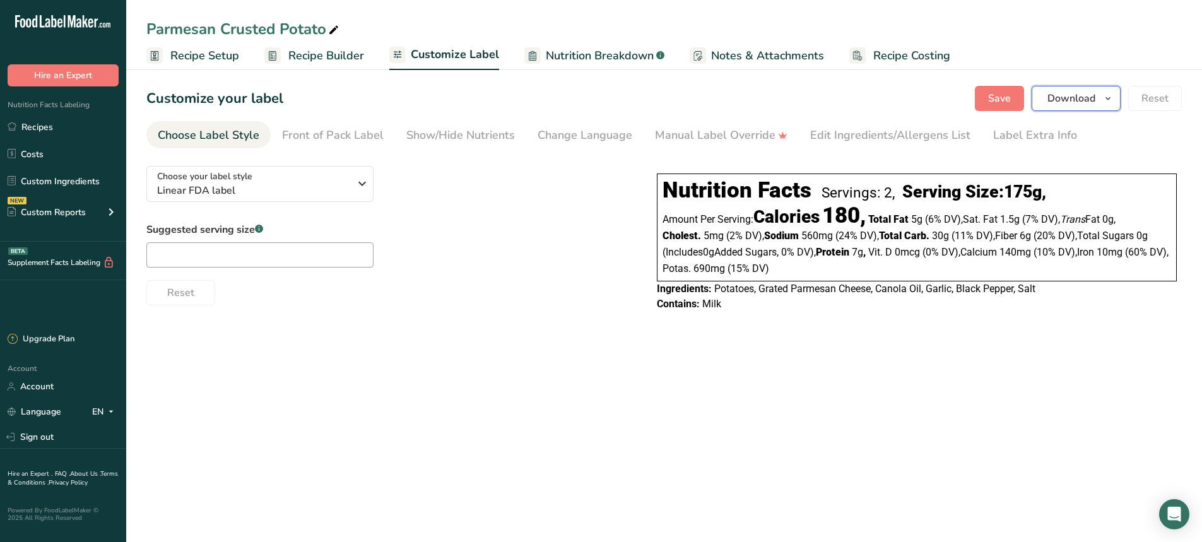
click at [1091, 102] on span "Download" at bounding box center [1071, 98] width 48 height 15
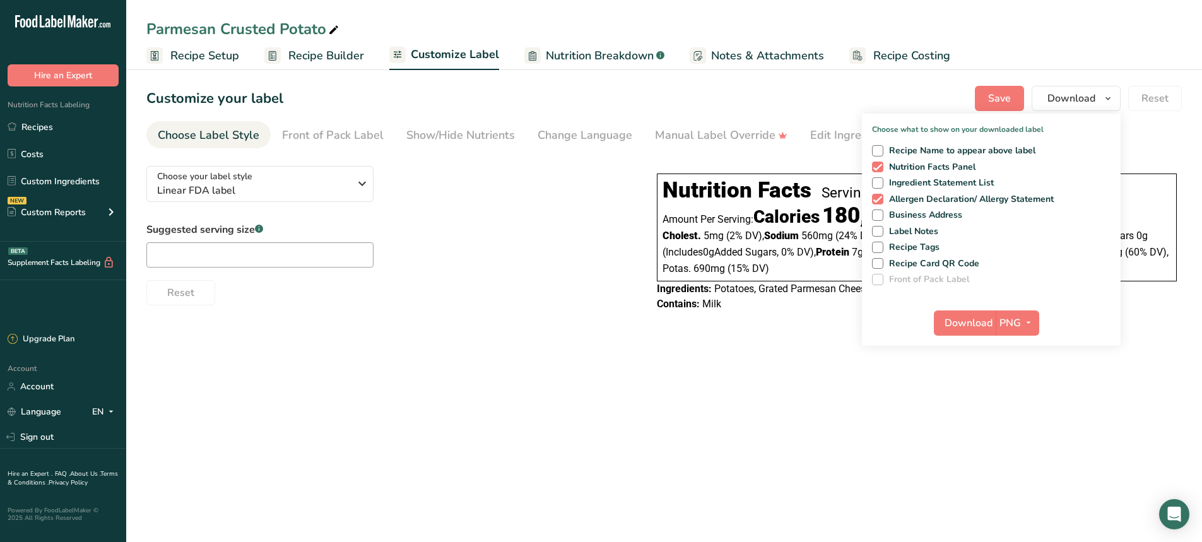
click at [1127, 422] on main "Parmesan Crusted Potato Recipe Setup Recipe Builder Customize Label Nutrition B…" at bounding box center [601, 271] width 1202 height 542
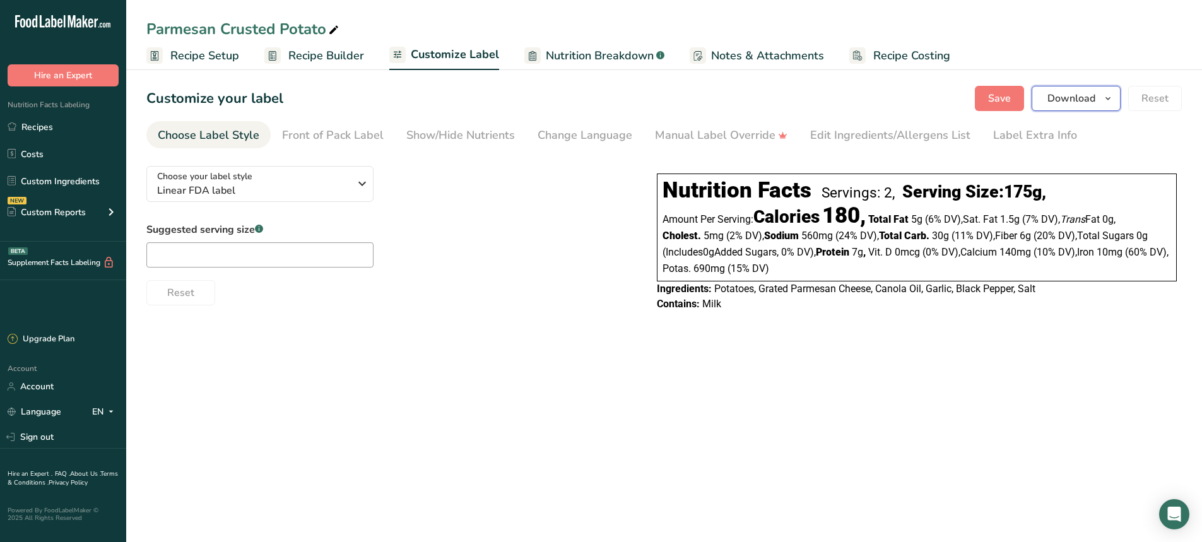
click at [1057, 97] on span "Download" at bounding box center [1071, 98] width 48 height 15
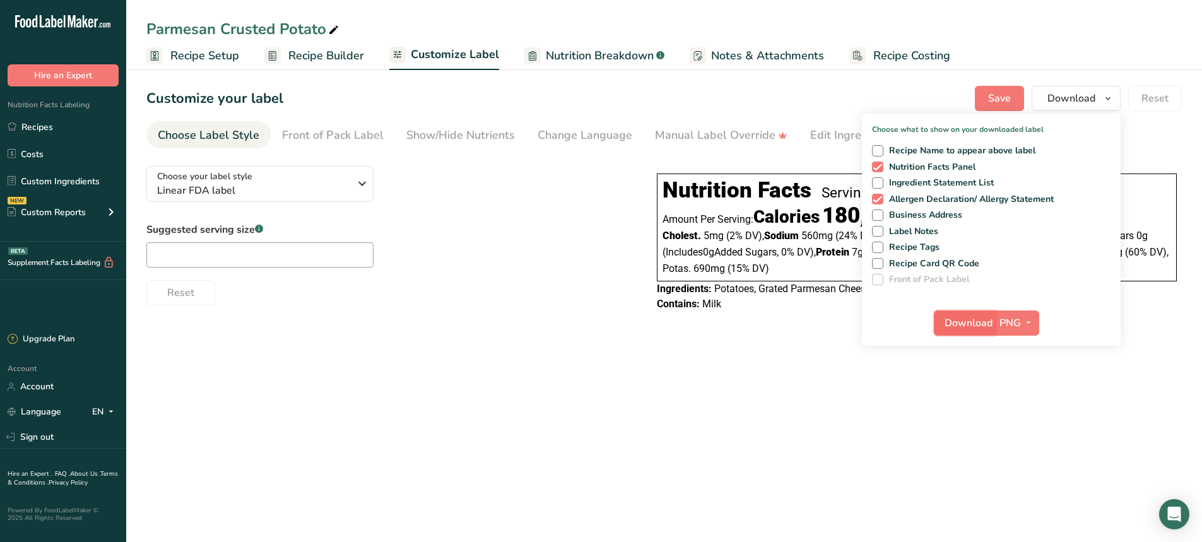
click at [984, 324] on span "Download" at bounding box center [968, 322] width 48 height 15
